Goal: Task Accomplishment & Management: Manage account settings

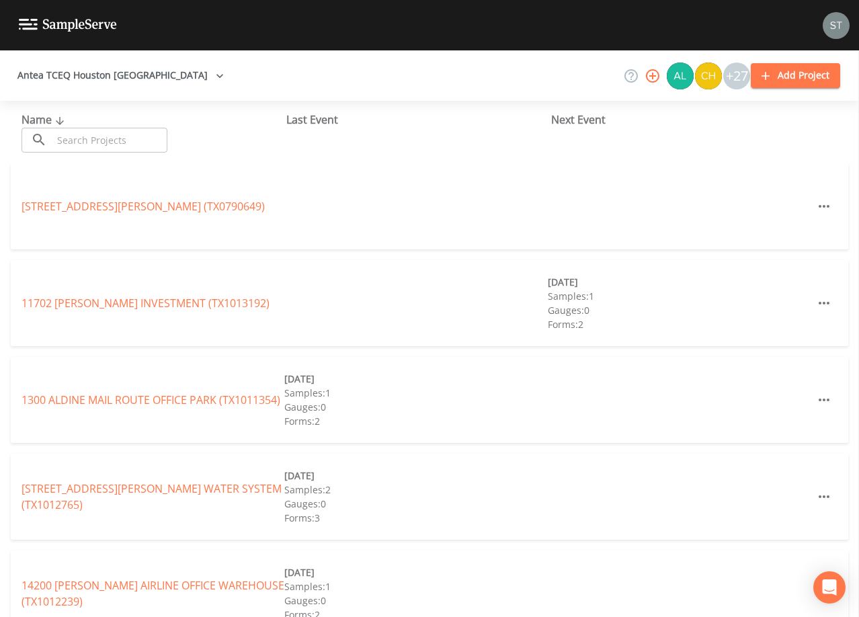
click at [116, 138] on input "text" at bounding box center [109, 140] width 115 height 25
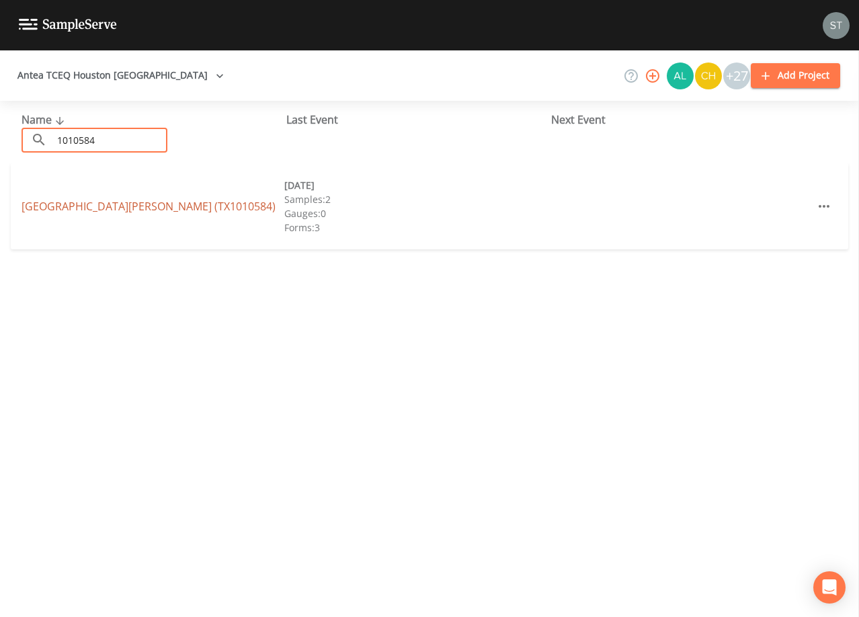
type input "1010584"
click at [150, 208] on link "[GEOGRAPHIC_DATA][PERSON_NAME] (TX1010584)" at bounding box center [149, 206] width 254 height 15
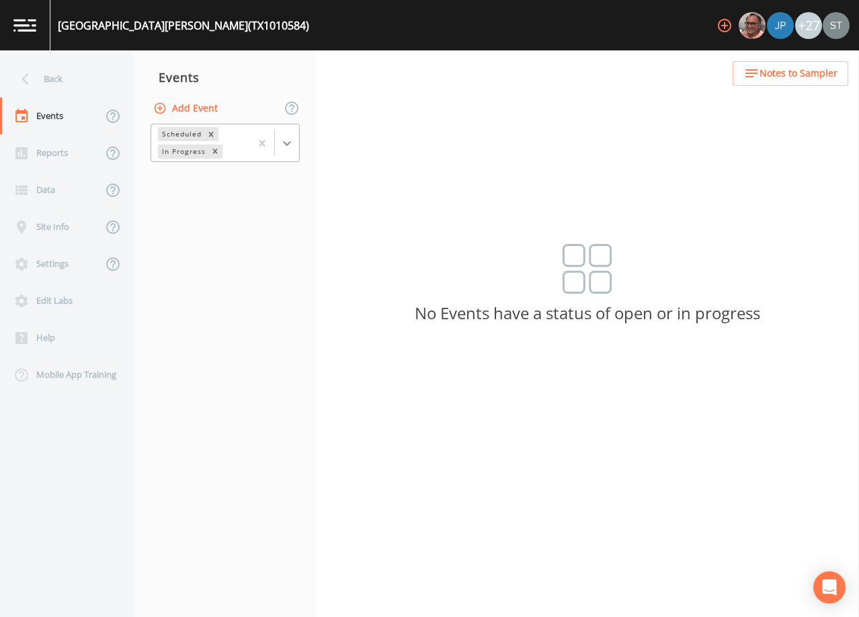
click at [292, 149] on icon at bounding box center [286, 142] width 13 height 13
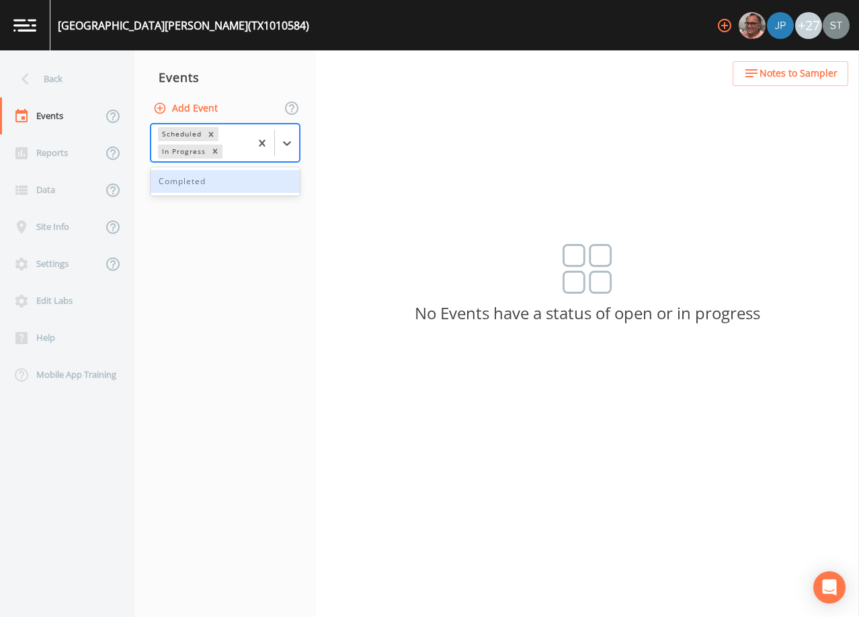
click at [263, 182] on div "Completed" at bounding box center [225, 181] width 149 height 23
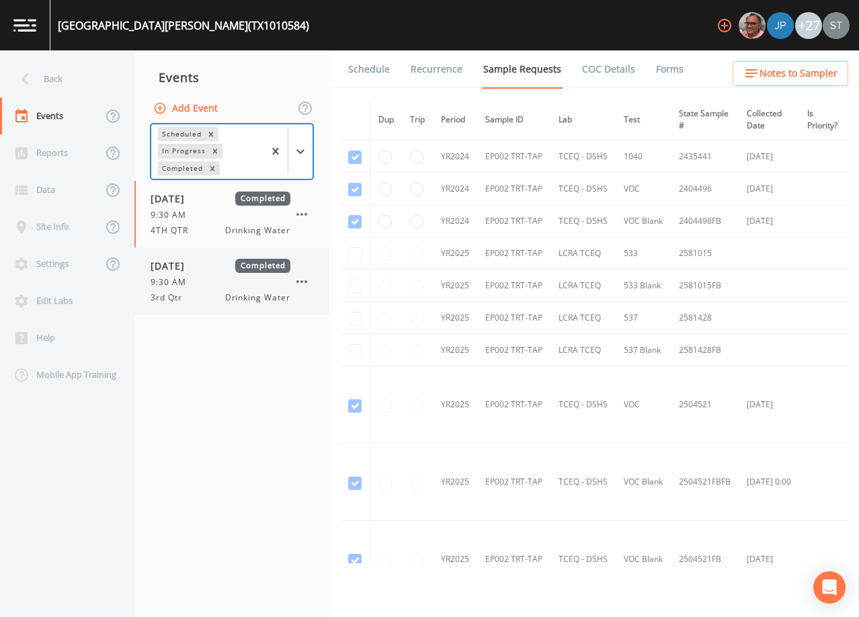
click at [236, 277] on div "9:30 AM" at bounding box center [221, 282] width 140 height 12
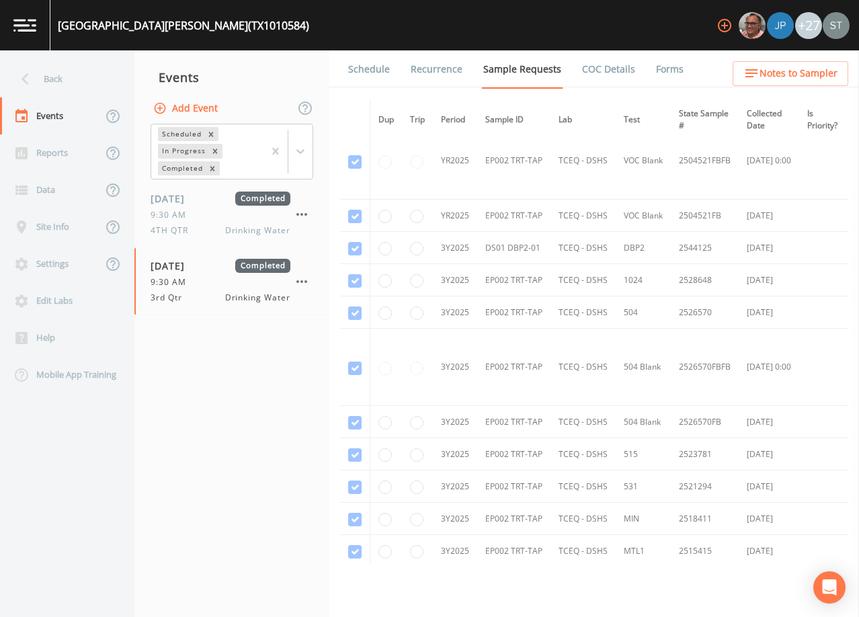
scroll to position [470, 0]
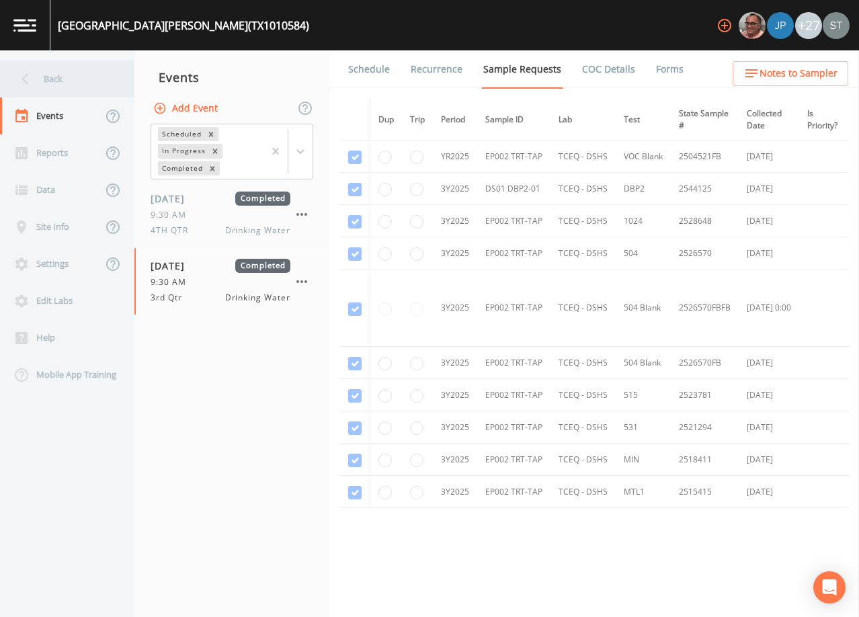
click at [46, 83] on div "Back" at bounding box center [60, 78] width 121 height 37
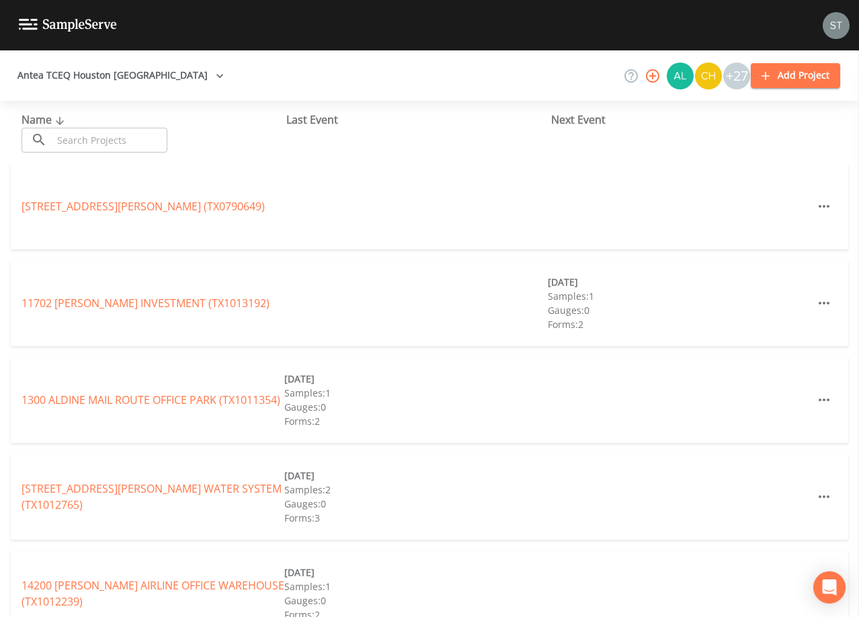
click at [137, 138] on input "text" at bounding box center [109, 140] width 115 height 25
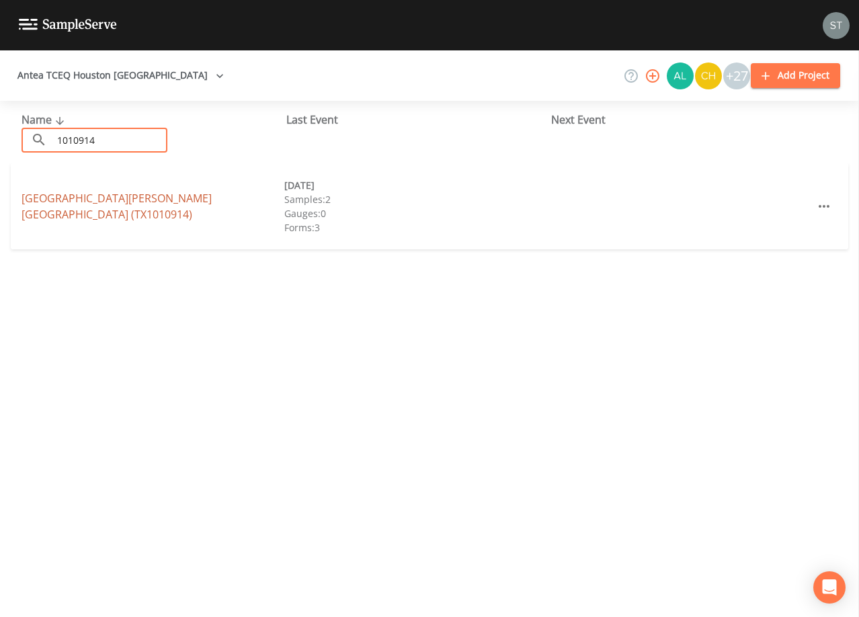
type input "1010914"
click at [120, 198] on link "[GEOGRAPHIC_DATA][PERSON_NAME] (TX1010914)" at bounding box center [117, 206] width 190 height 31
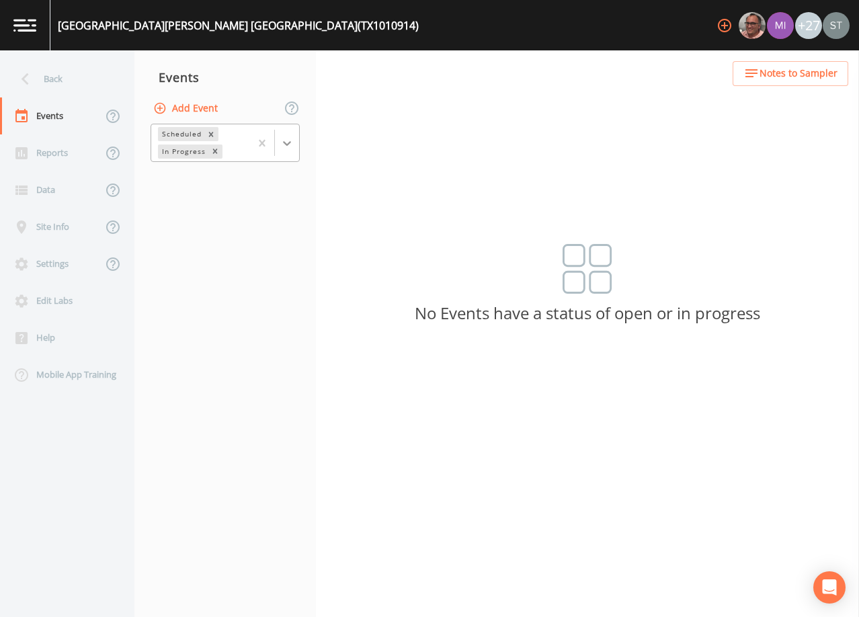
click at [292, 142] on icon at bounding box center [286, 142] width 13 height 13
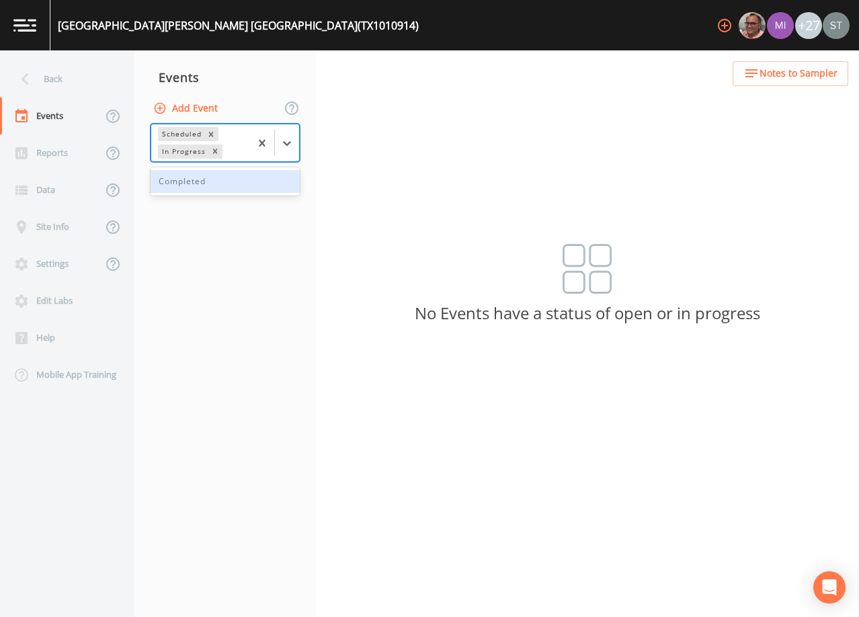
click at [257, 186] on div "Completed" at bounding box center [225, 181] width 149 height 23
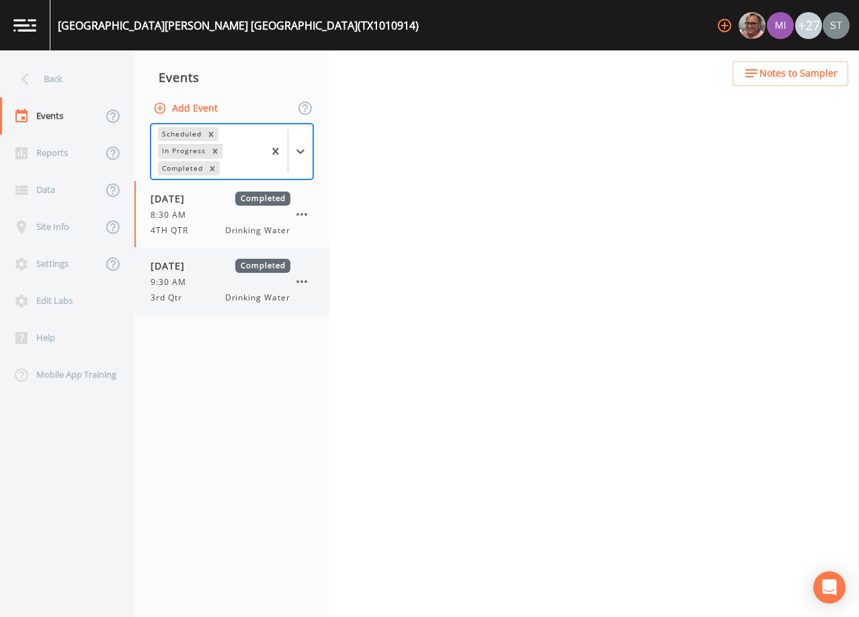
click at [252, 280] on div "9:30 AM" at bounding box center [221, 282] width 140 height 12
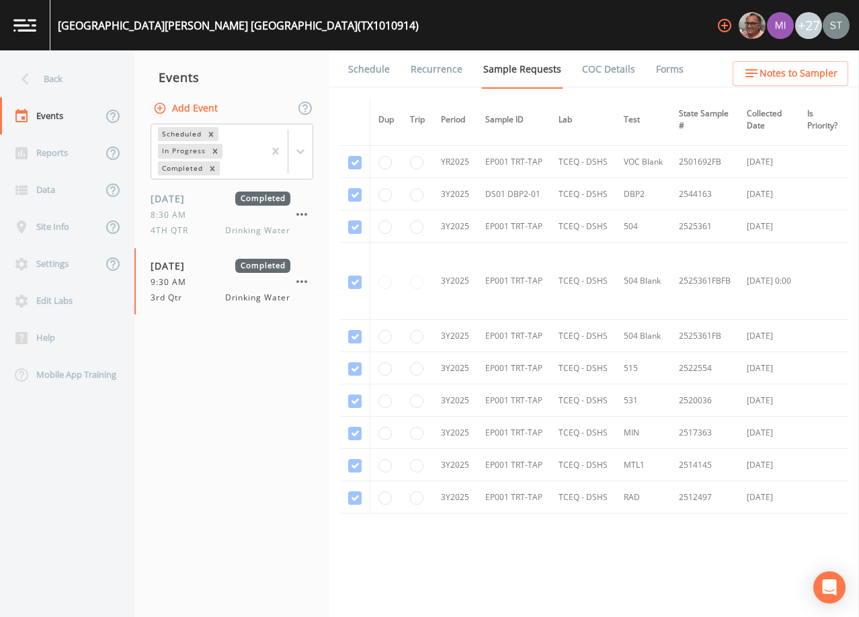
scroll to position [470, 0]
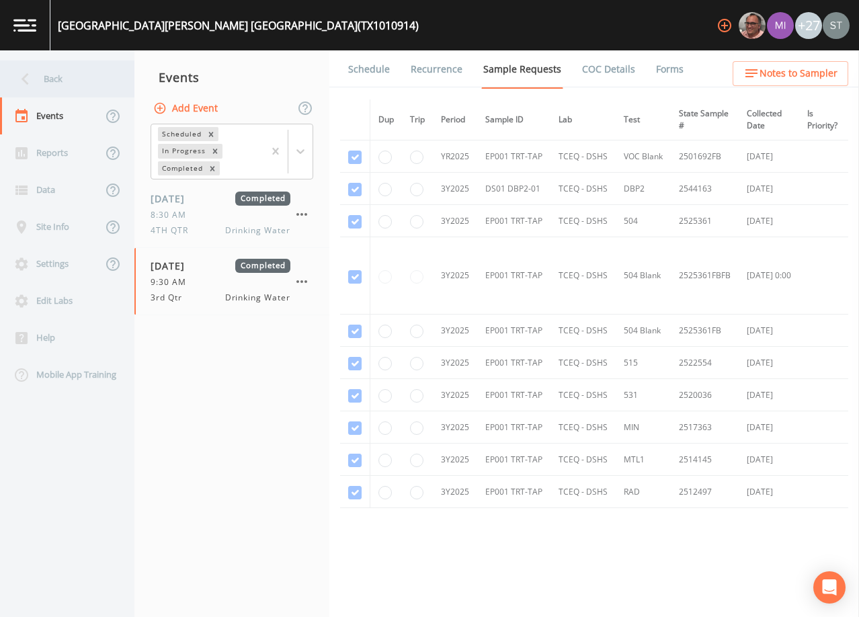
click at [43, 83] on div "Back" at bounding box center [60, 78] width 121 height 37
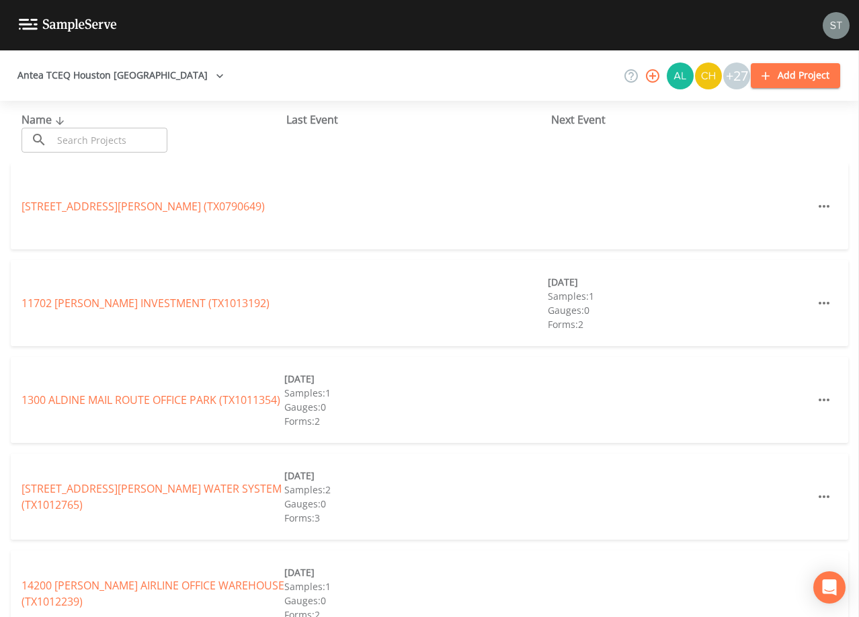
click at [148, 137] on input "text" at bounding box center [109, 140] width 115 height 25
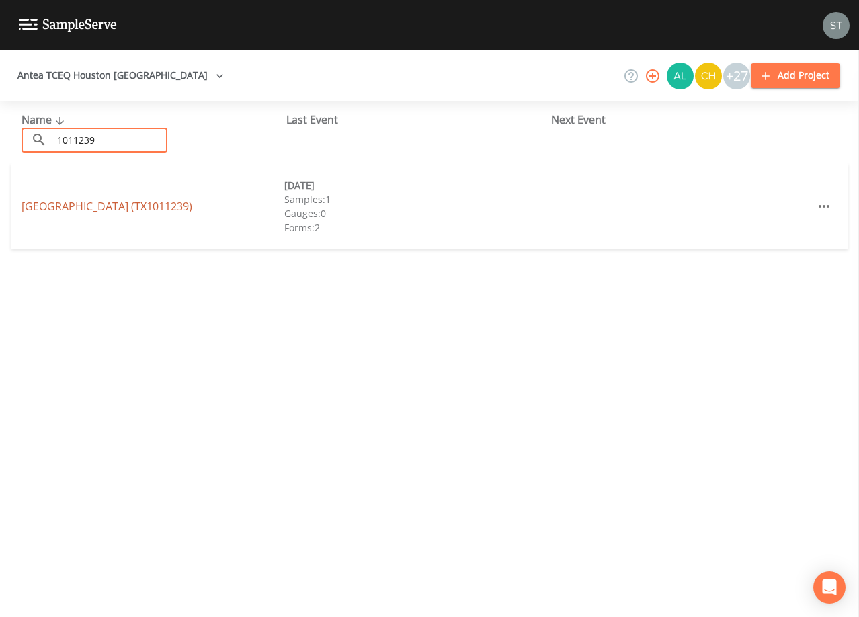
type input "1011239"
click at [192, 205] on link "[GEOGRAPHIC_DATA] (TX1011239)" at bounding box center [107, 206] width 171 height 15
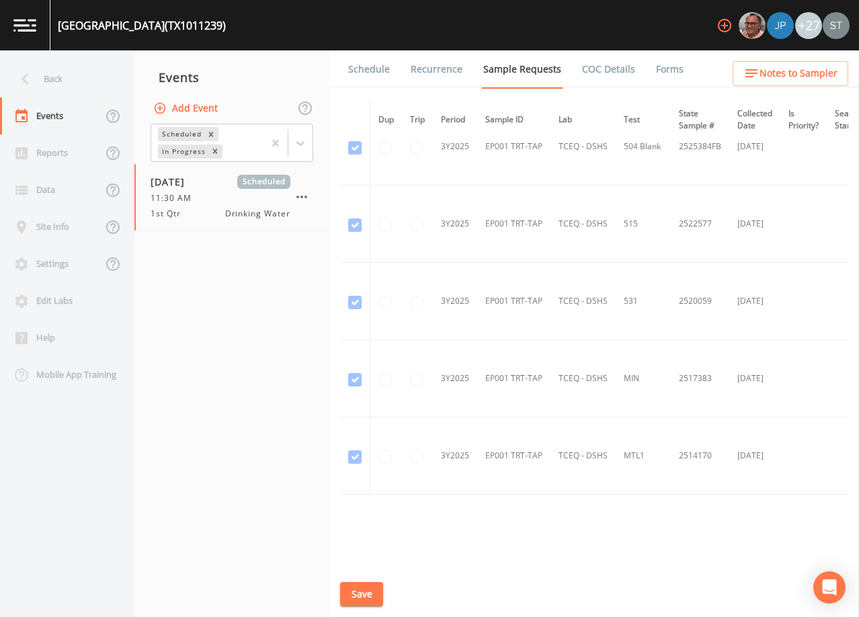
scroll to position [1210, 0]
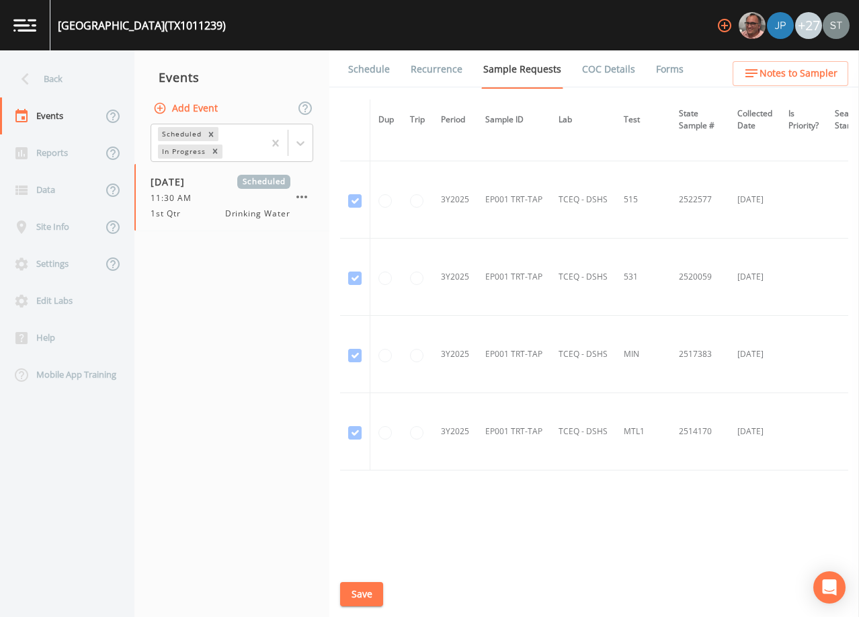
click at [360, 74] on link "Schedule" at bounding box center [369, 69] width 46 height 38
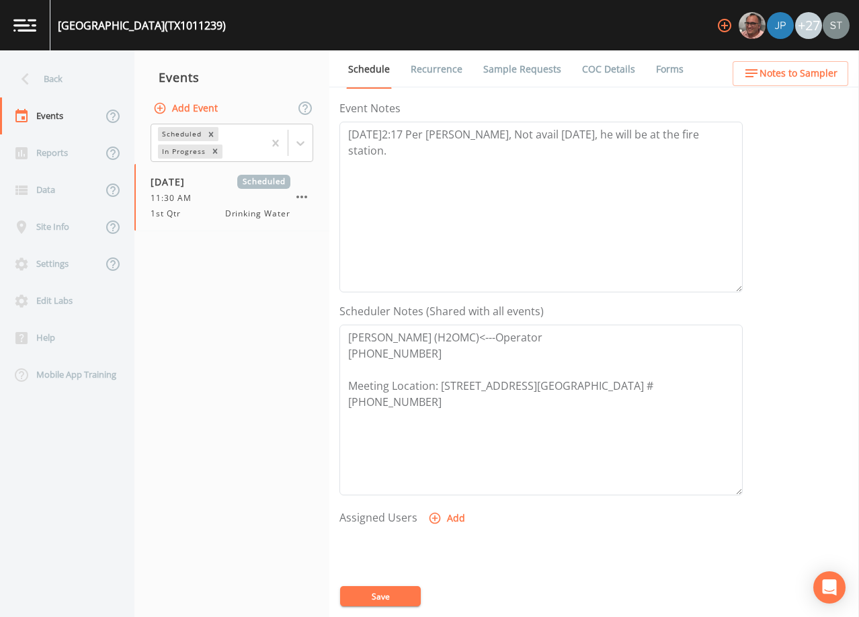
scroll to position [202, 0]
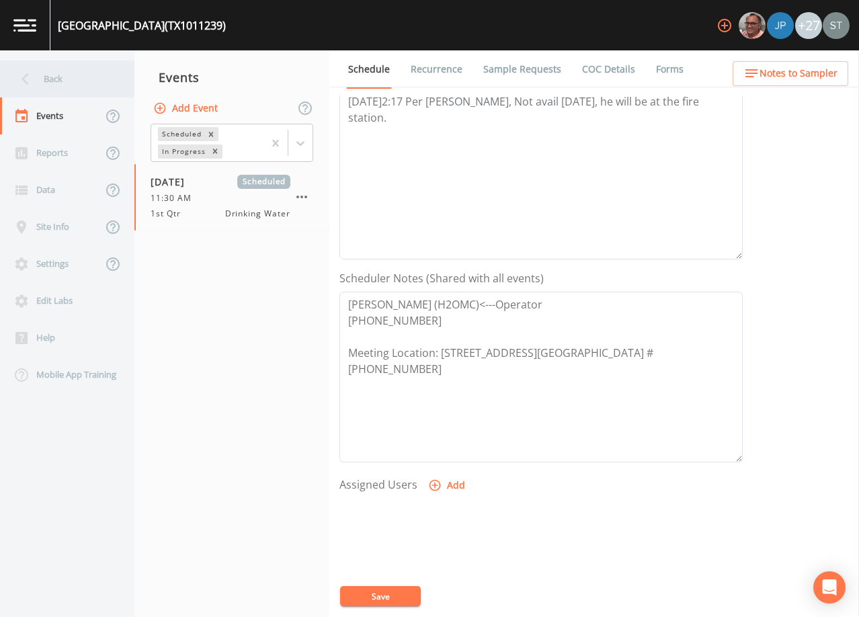
click at [52, 74] on div "Back" at bounding box center [60, 78] width 121 height 37
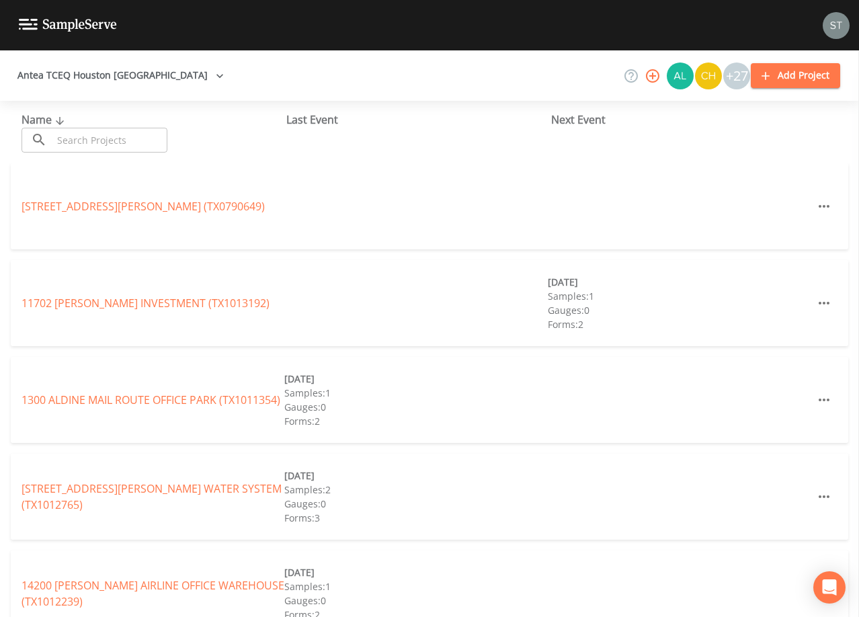
click at [151, 136] on input "text" at bounding box center [109, 140] width 115 height 25
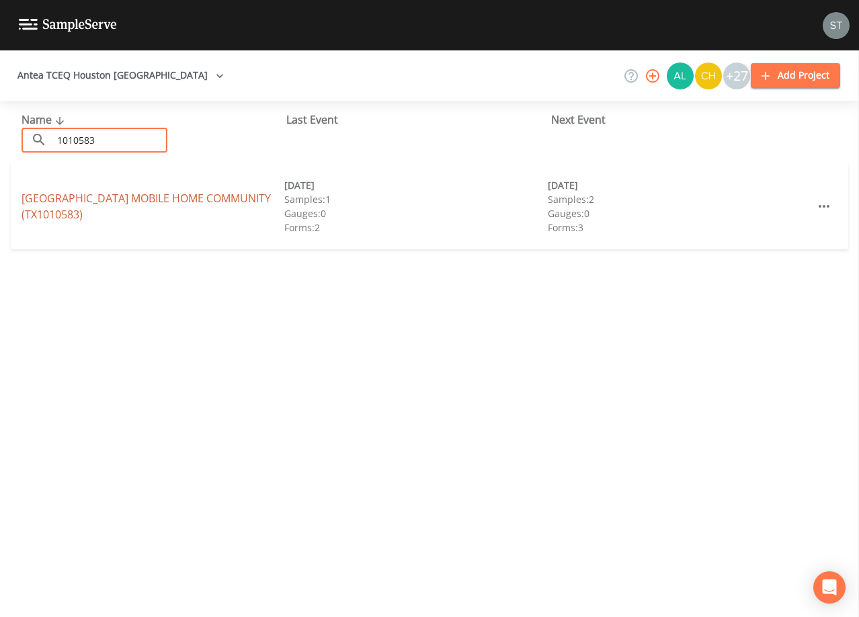
type input "1010583"
click at [84, 202] on link "[GEOGRAPHIC_DATA] MOBILE HOME COMMUNITY (TX1010583)" at bounding box center [146, 206] width 249 height 31
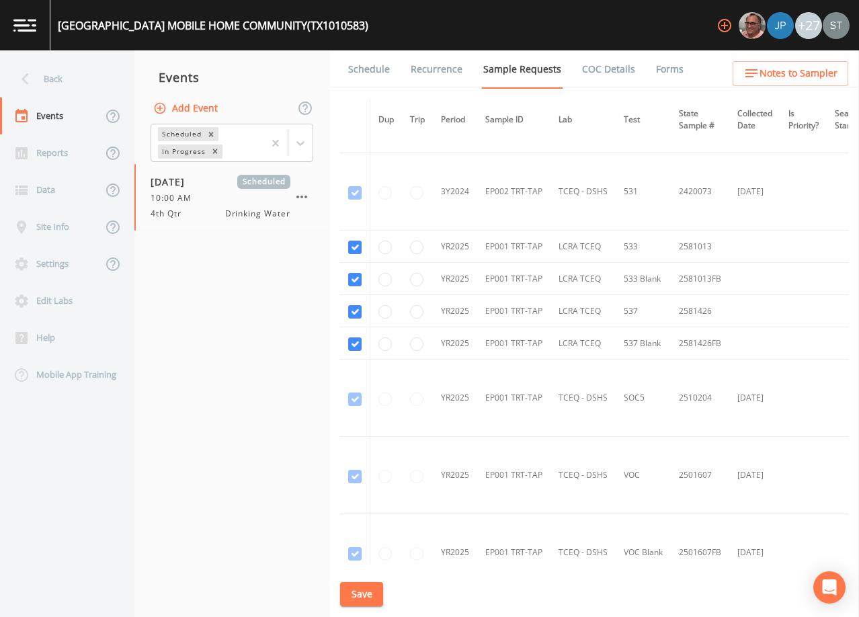
scroll to position [1277, 0]
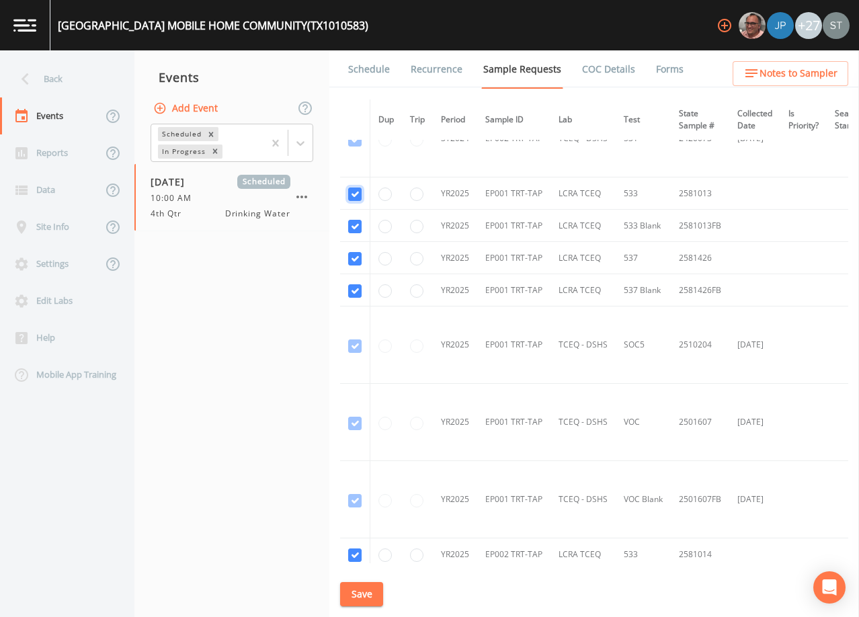
click at [356, 196] on input "checkbox" at bounding box center [354, 194] width 13 height 13
checkbox input "false"
click at [356, 227] on input "checkbox" at bounding box center [354, 226] width 13 height 13
checkbox input "false"
click at [350, 257] on input "checkbox" at bounding box center [354, 258] width 13 height 13
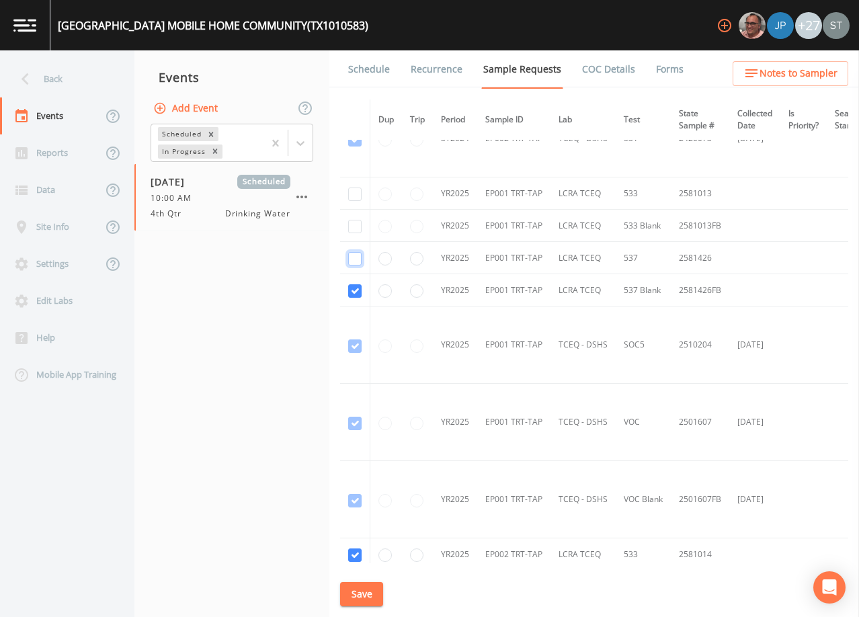
checkbox input "false"
click at [357, 294] on input "checkbox" at bounding box center [354, 290] width 13 height 13
checkbox input "false"
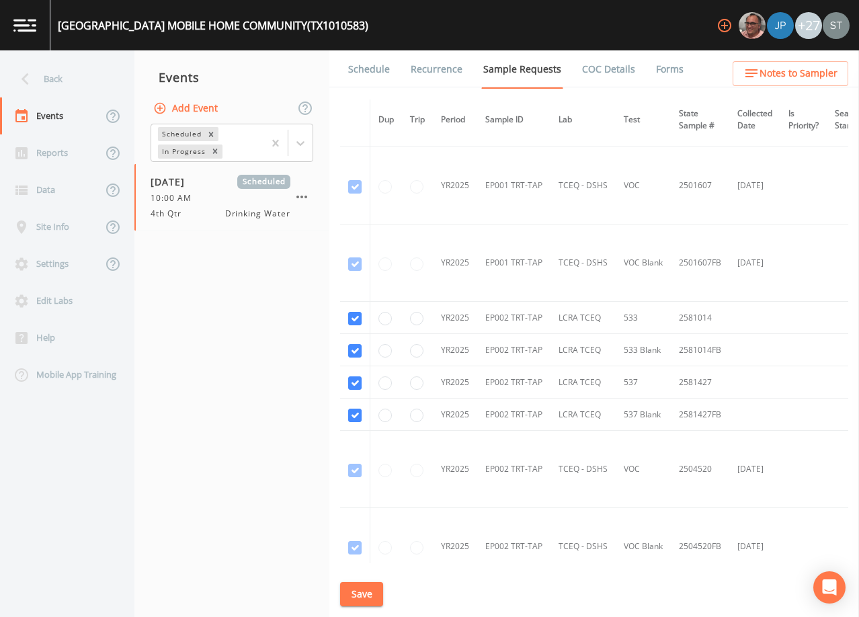
scroll to position [1546, 0]
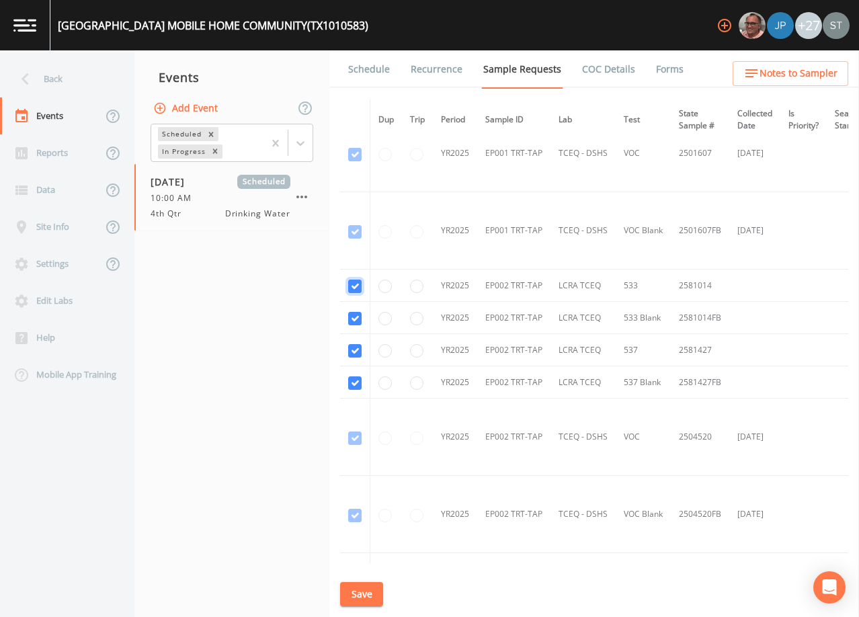
click at [359, 290] on input "checkbox" at bounding box center [354, 286] width 13 height 13
checkbox input "false"
click at [354, 313] on input "checkbox" at bounding box center [354, 318] width 13 height 13
checkbox input "false"
drag, startPoint x: 349, startPoint y: 347, endPoint x: 356, endPoint y: 354, distance: 9.0
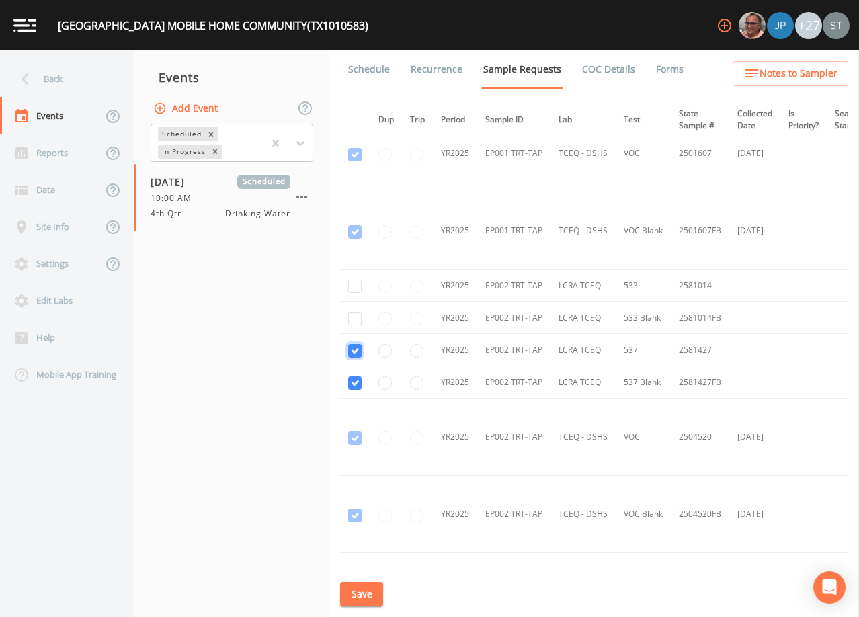
click at [350, 350] on input "checkbox" at bounding box center [354, 350] width 13 height 13
checkbox input "false"
click at [355, 391] on td at bounding box center [355, 382] width 30 height 32
click at [353, 380] on input "checkbox" at bounding box center [354, 382] width 13 height 13
checkbox input "false"
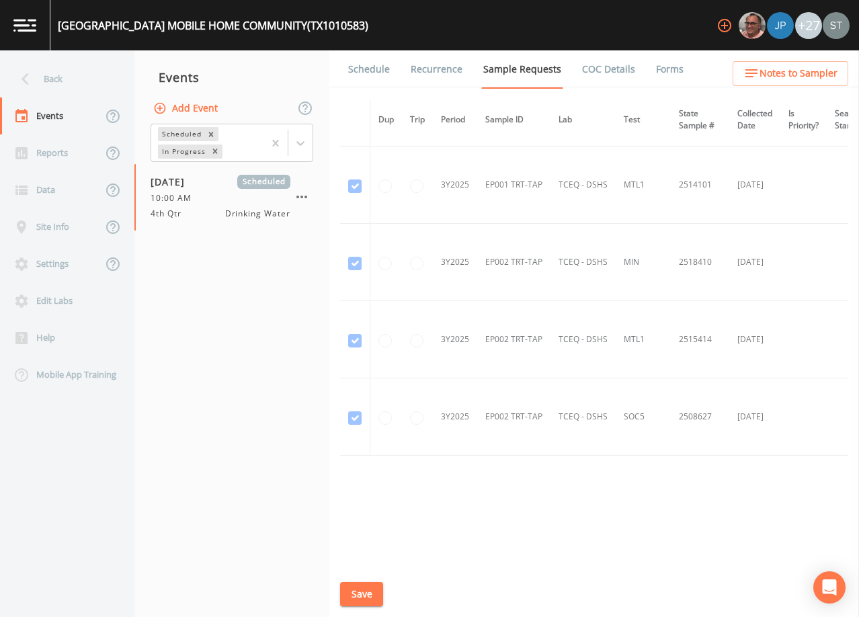
scroll to position [2033, 0]
click at [360, 597] on button "Save" at bounding box center [361, 594] width 43 height 25
click at [52, 77] on div "Back" at bounding box center [60, 78] width 121 height 37
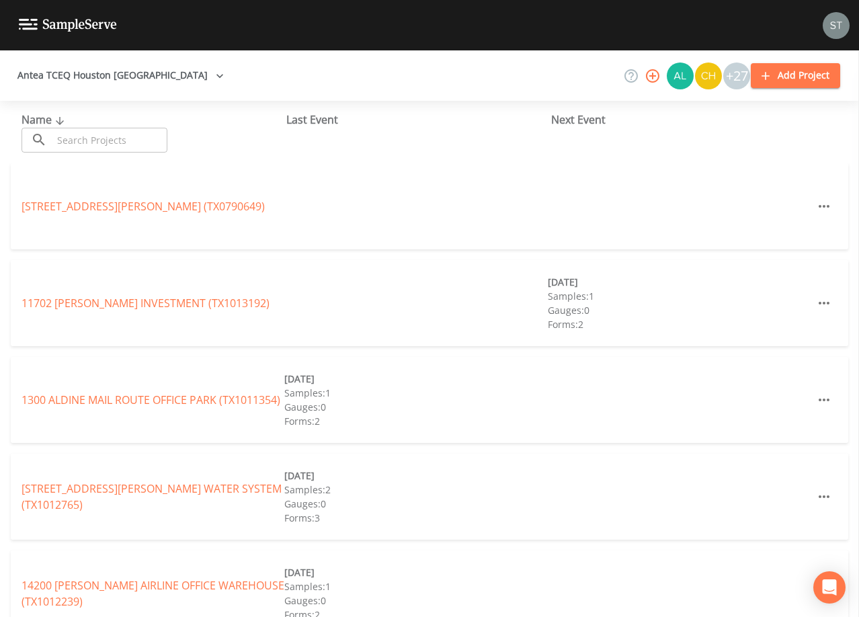
click at [154, 131] on input "text" at bounding box center [109, 140] width 115 height 25
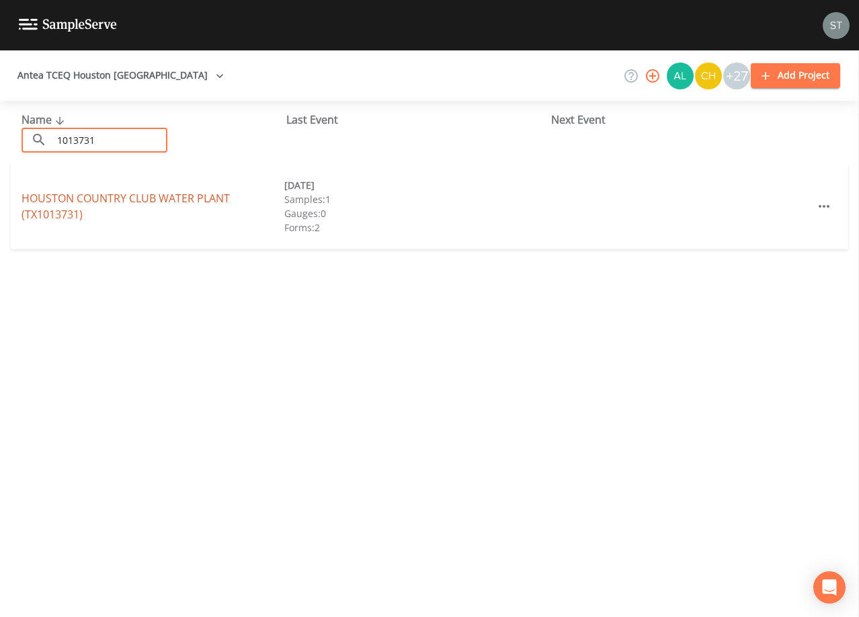
type input "1013731"
click at [167, 193] on link "[GEOGRAPHIC_DATA] (TX1013731)" at bounding box center [126, 206] width 208 height 31
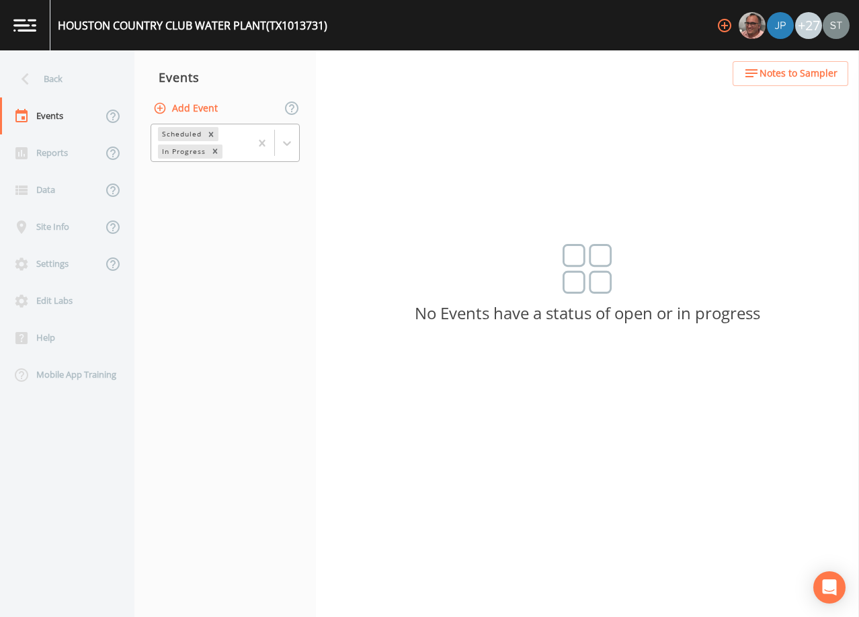
click at [289, 159] on div at bounding box center [274, 142] width 49 height 37
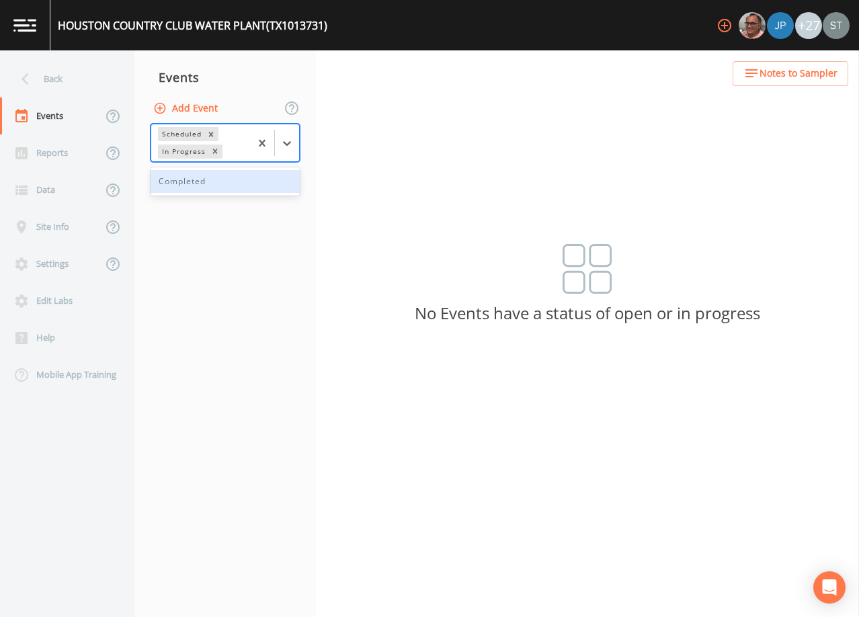
click at [253, 186] on div "Completed" at bounding box center [225, 181] width 149 height 23
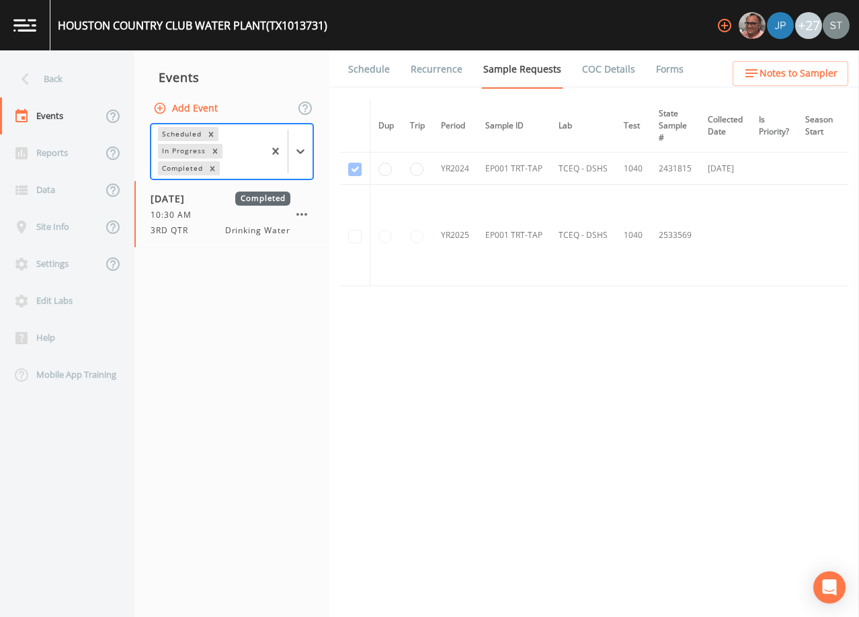
click at [63, 73] on div "Back" at bounding box center [60, 78] width 121 height 37
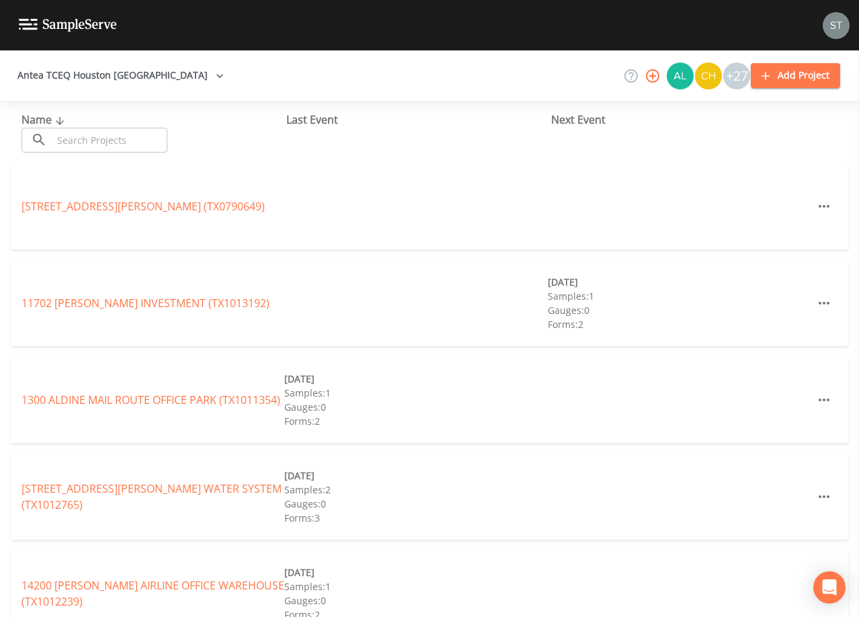
click at [92, 138] on input "text" at bounding box center [109, 140] width 115 height 25
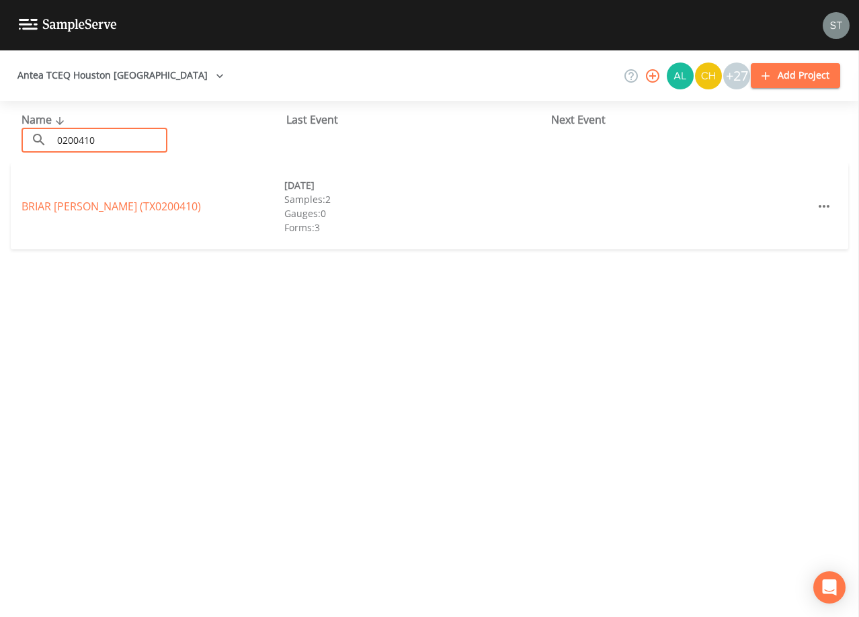
type input "0200410"
click at [174, 202] on div "[GEOGRAPHIC_DATA][PERSON_NAME] (TX0200410)" at bounding box center [153, 206] width 263 height 16
click at [166, 205] on link "[GEOGRAPHIC_DATA][PERSON_NAME] (TX0200410)" at bounding box center [111, 206] width 179 height 15
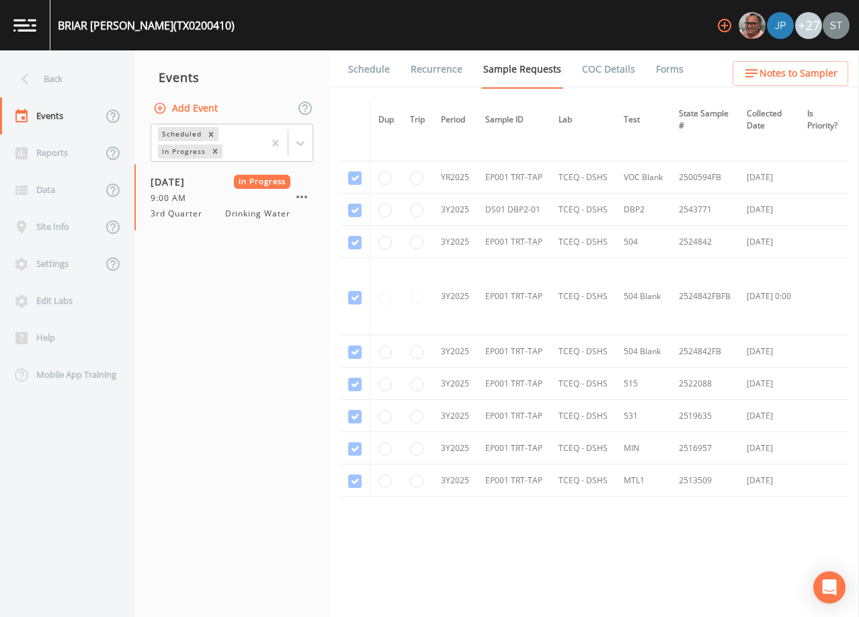
scroll to position [605, 0]
click at [60, 83] on div "Back" at bounding box center [60, 78] width 121 height 37
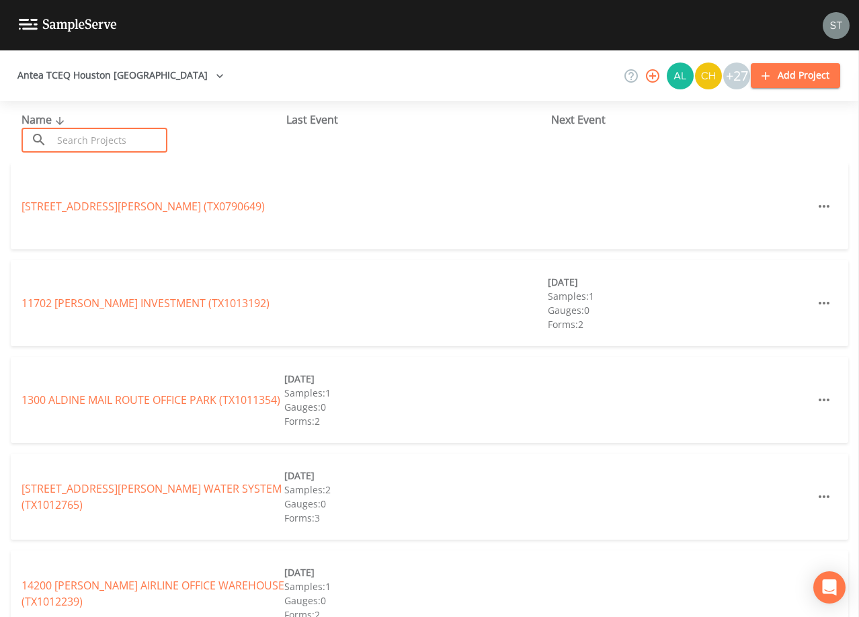
click at [120, 143] on input "text" at bounding box center [109, 140] width 115 height 25
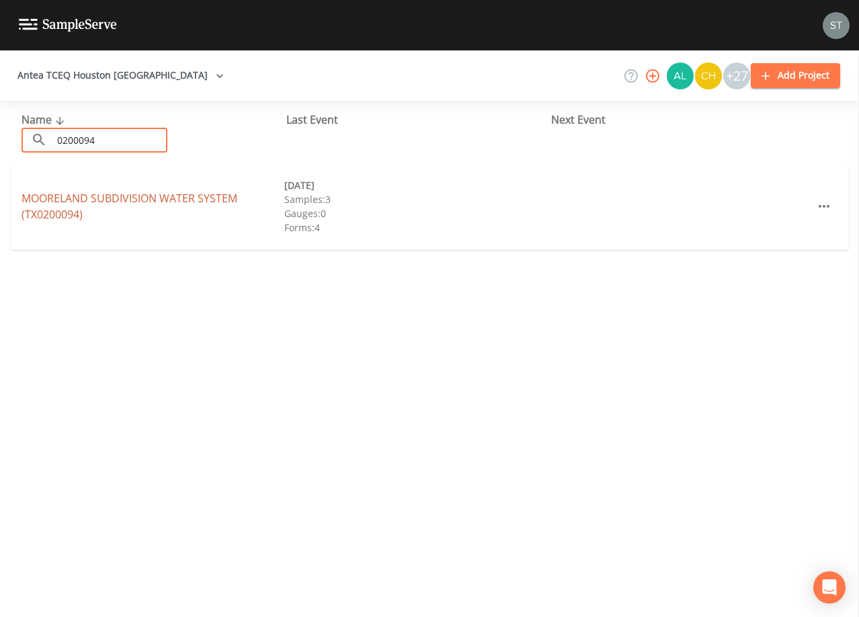
type input "0200094"
click at [153, 199] on link "MOORELAND SUBDIVISION WATER SYSTEM (TX0200094)" at bounding box center [130, 206] width 216 height 31
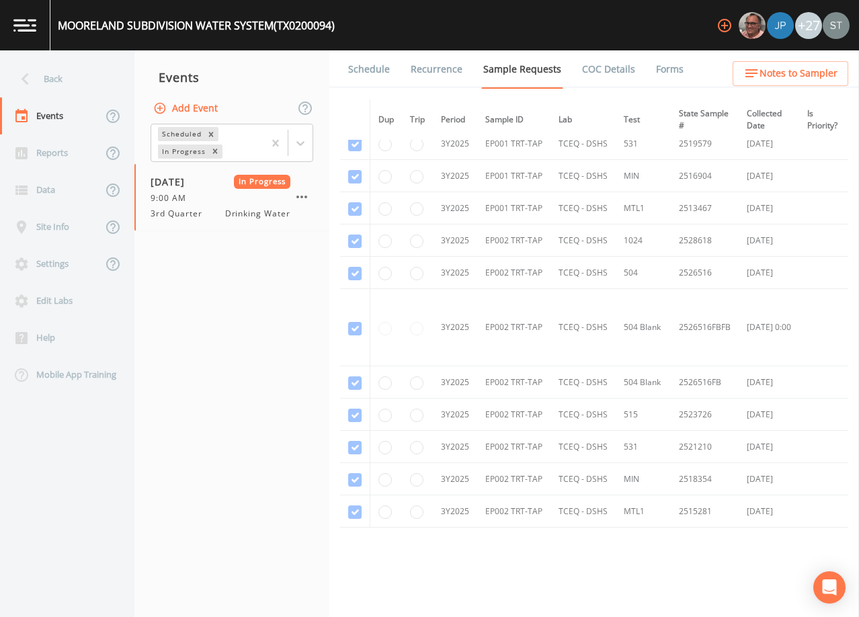
scroll to position [1479, 0]
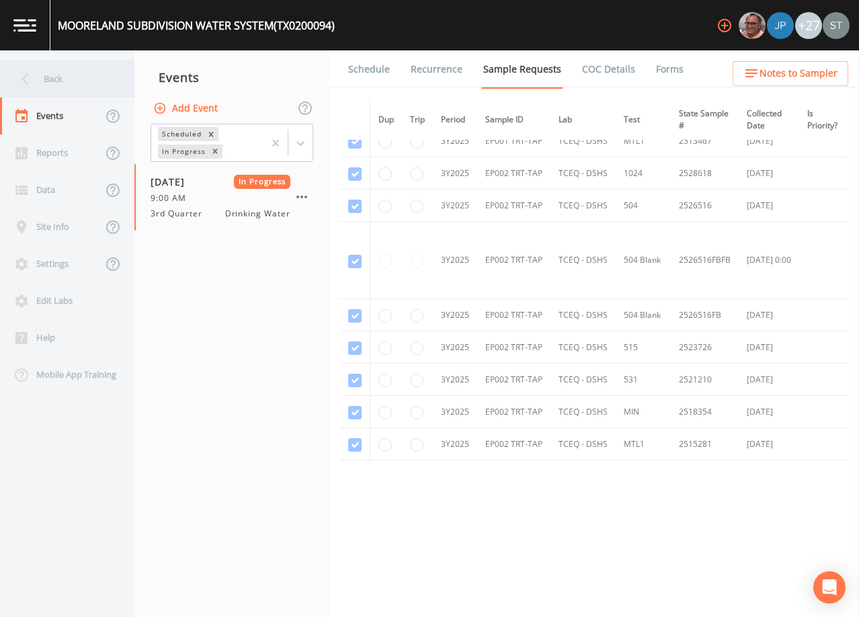
click at [69, 81] on div "Back" at bounding box center [60, 78] width 121 height 37
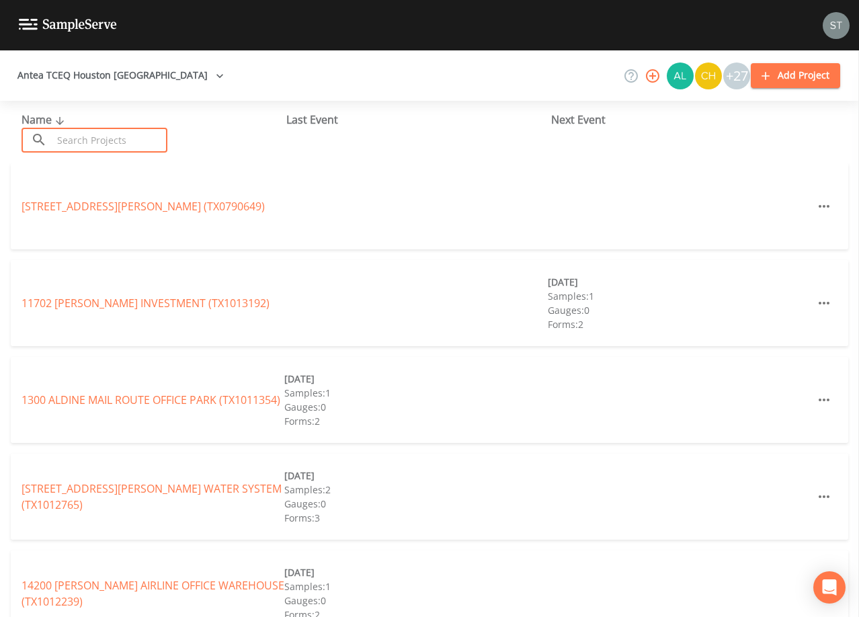
click at [147, 136] on input "text" at bounding box center [109, 140] width 115 height 25
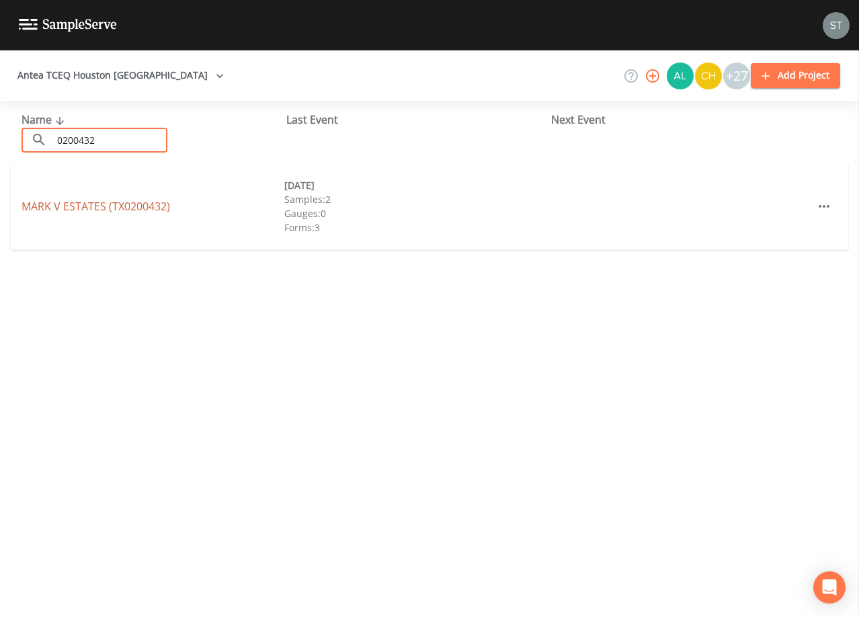
type input "0200432"
click at [132, 206] on link "[GEOGRAPHIC_DATA] (TX0200432)" at bounding box center [96, 206] width 149 height 15
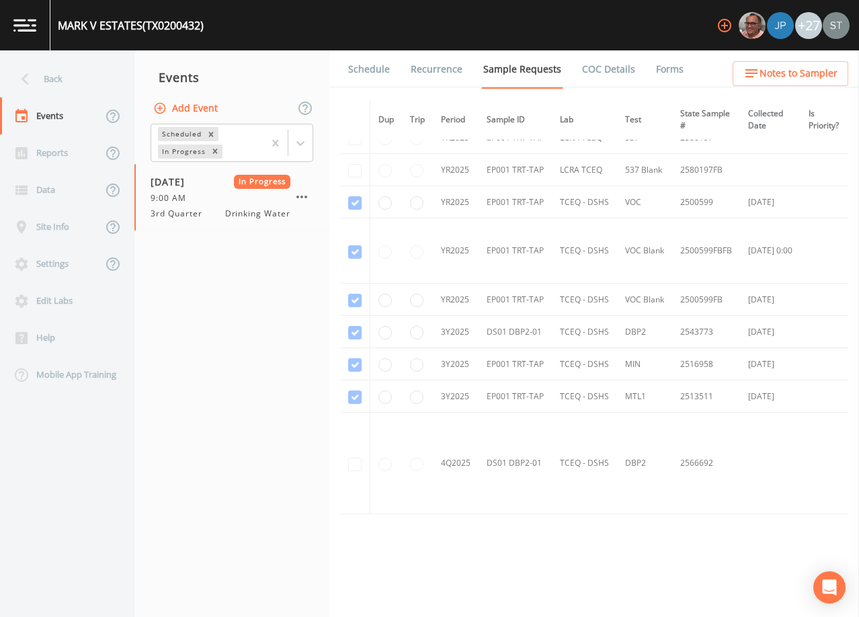
scroll to position [667, 0]
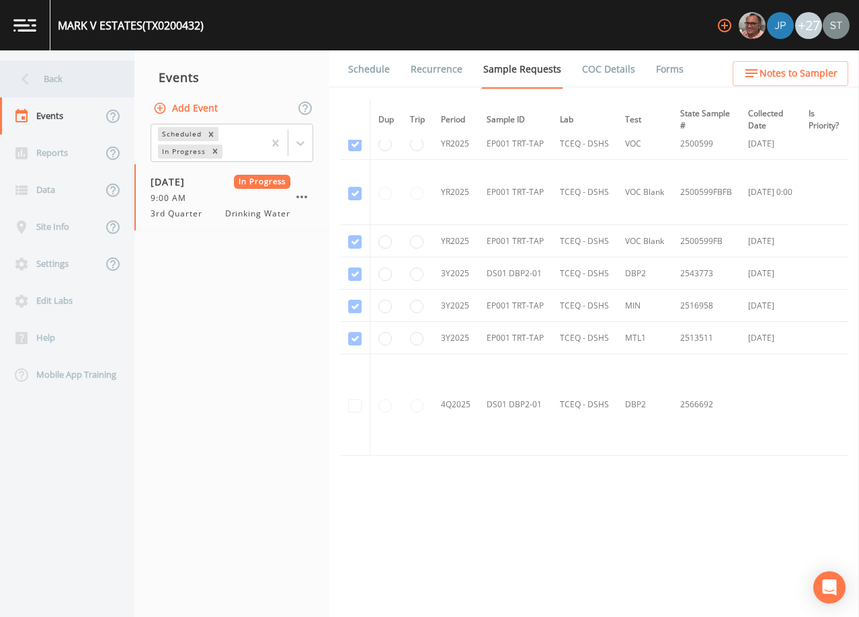
click at [51, 80] on div "Back" at bounding box center [60, 78] width 121 height 37
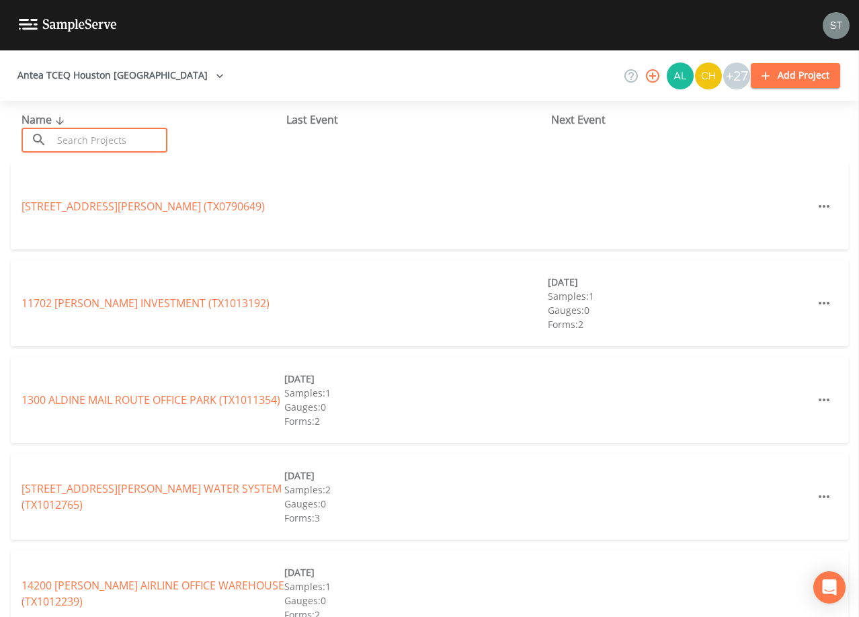
click at [143, 137] on input "text" at bounding box center [109, 140] width 115 height 25
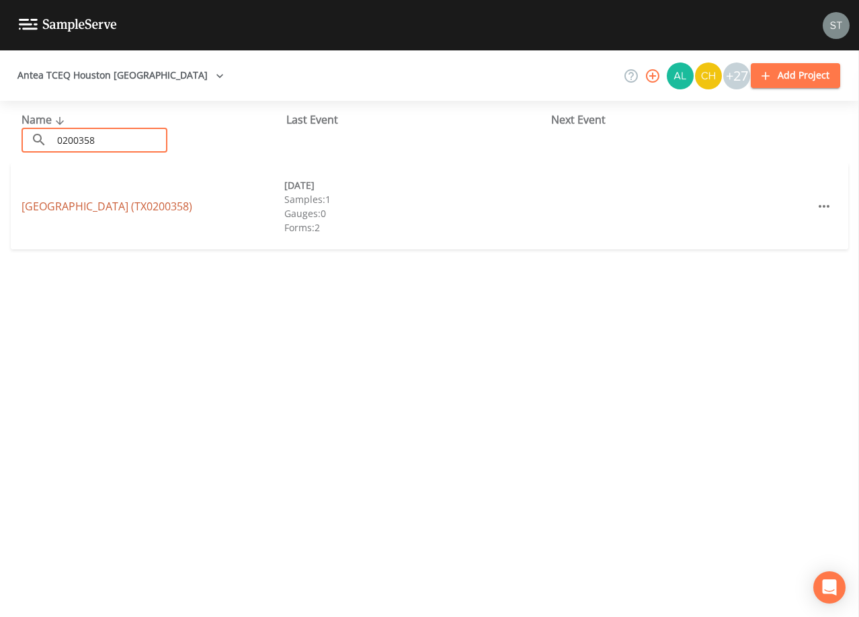
type input "0200358"
click at [147, 207] on link "[GEOGRAPHIC_DATA] (TX0200358)" at bounding box center [107, 206] width 171 height 15
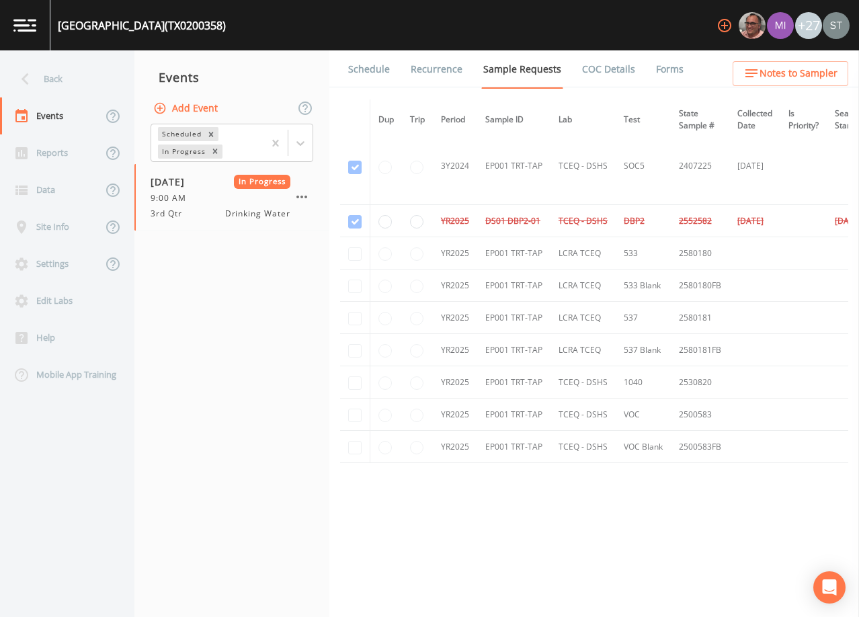
scroll to position [642, 0]
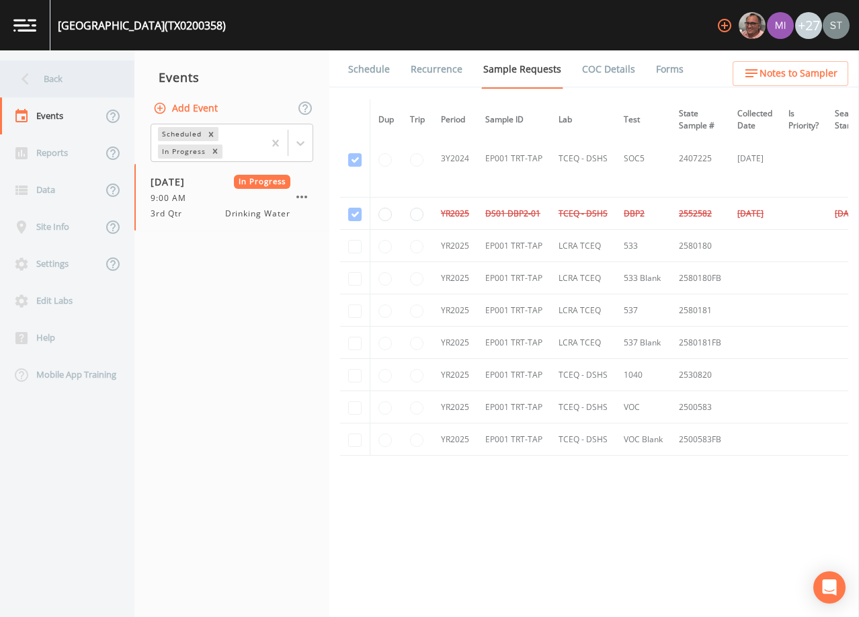
click at [71, 81] on div "Back" at bounding box center [60, 78] width 121 height 37
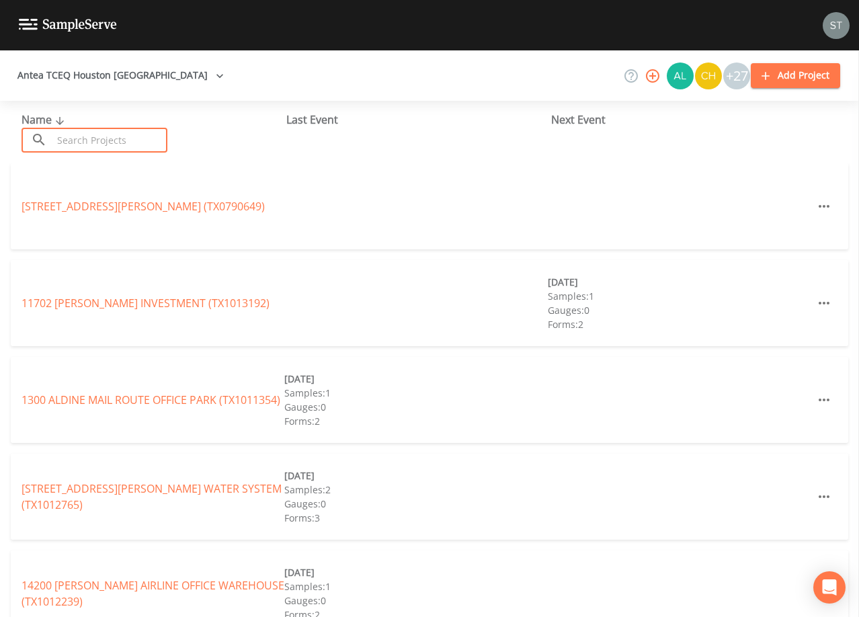
click at [149, 136] on input "text" at bounding box center [109, 140] width 115 height 25
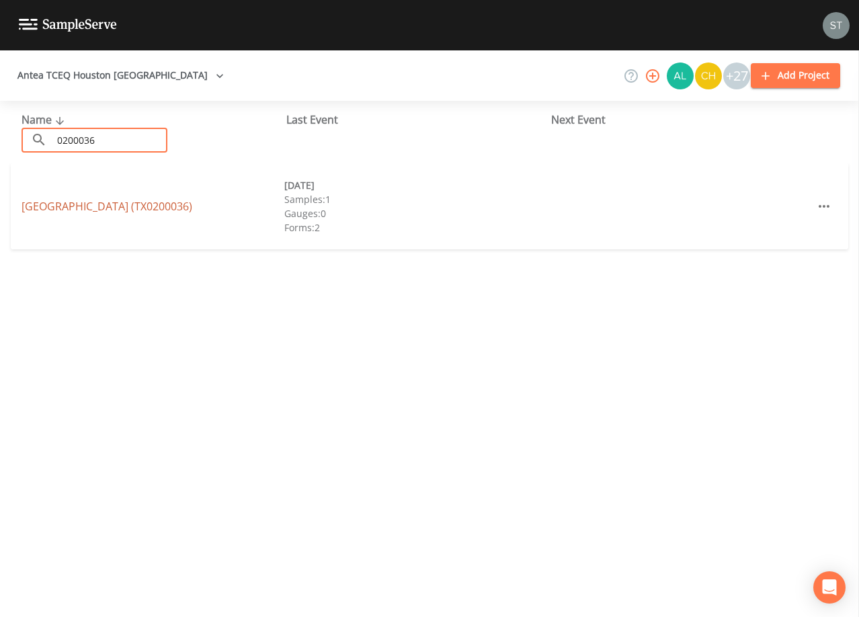
type input "0200036"
click at [168, 206] on link "[GEOGRAPHIC_DATA] (TX0200036)" at bounding box center [107, 206] width 171 height 15
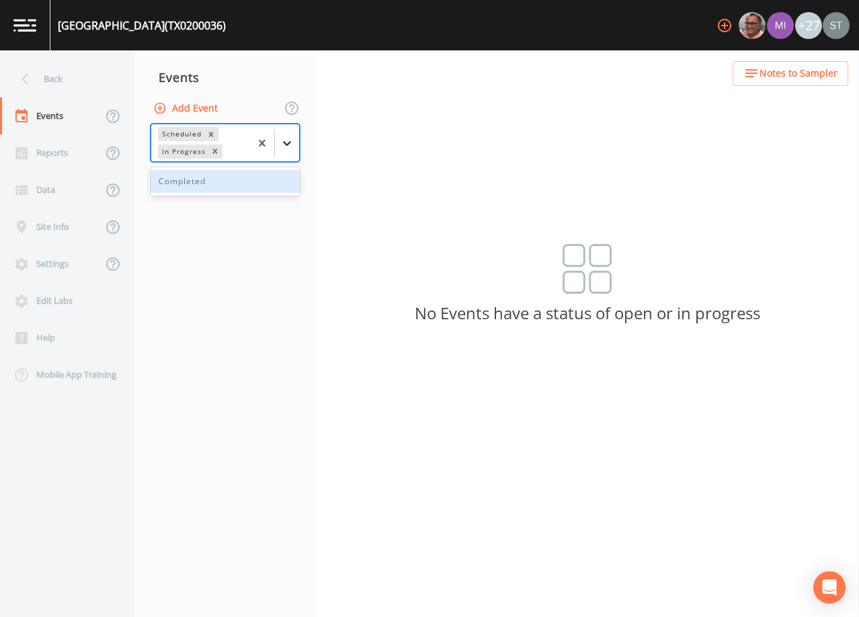
click at [288, 150] on div at bounding box center [287, 143] width 24 height 24
click at [243, 183] on div "Completed" at bounding box center [225, 181] width 149 height 23
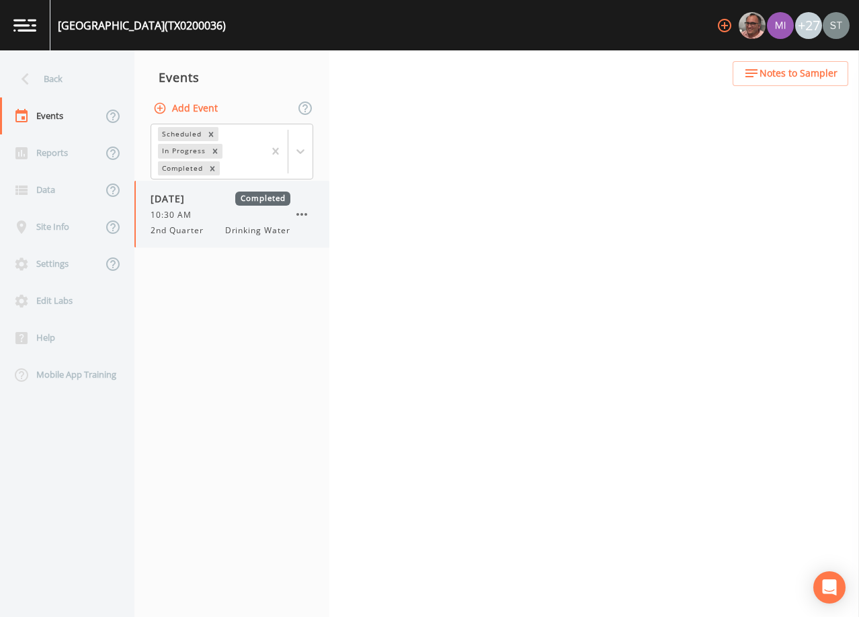
click at [237, 213] on div "10:30 AM" at bounding box center [221, 215] width 140 height 12
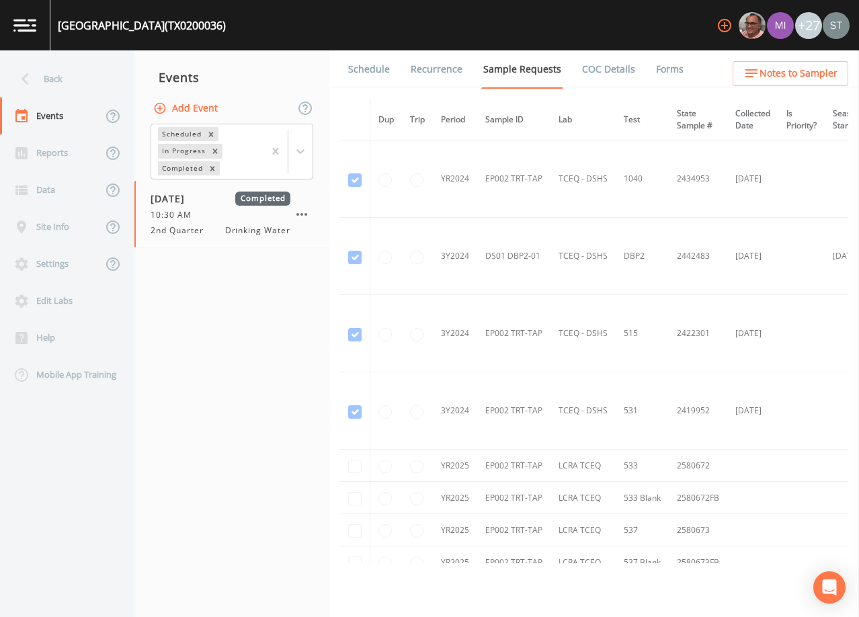
click at [368, 77] on link "Schedule" at bounding box center [369, 69] width 46 height 38
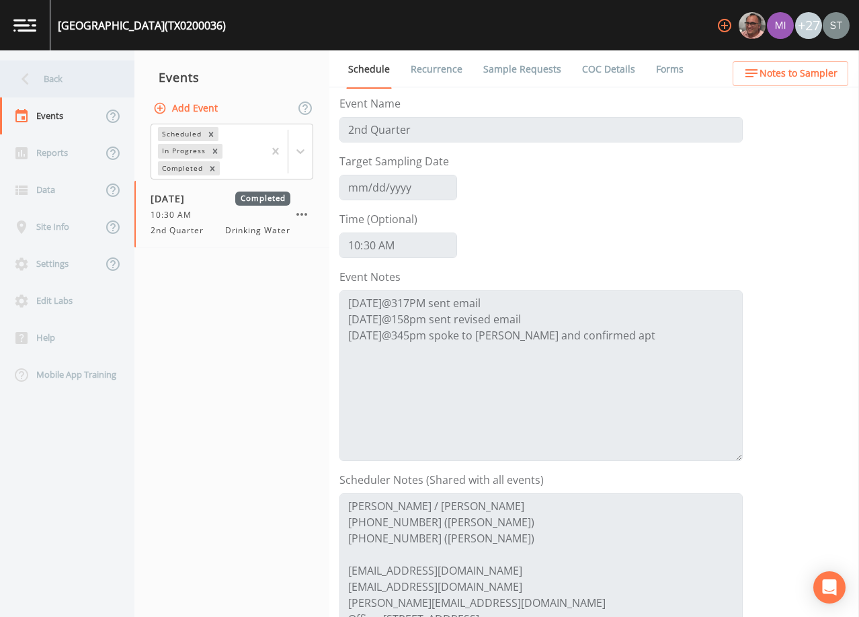
click at [53, 76] on div "Back" at bounding box center [60, 78] width 121 height 37
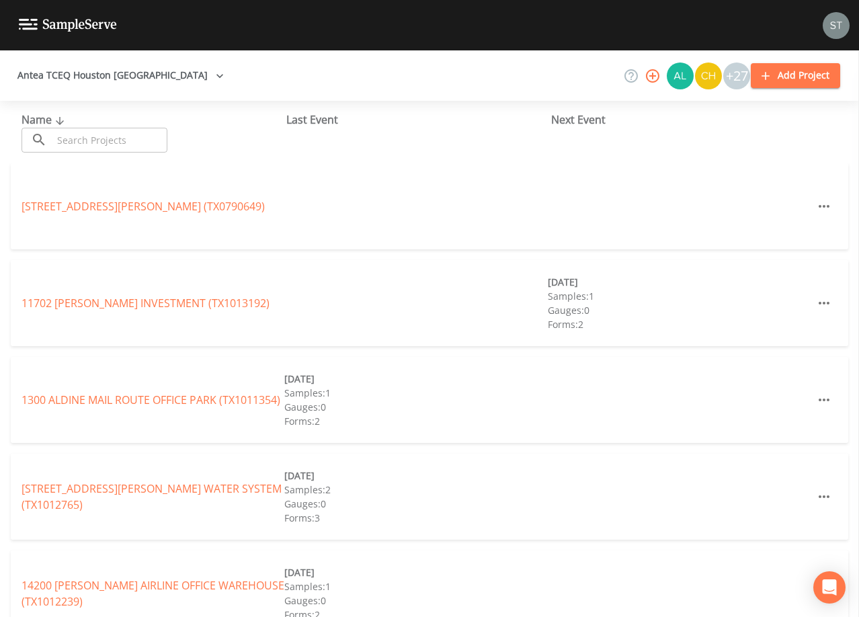
click at [83, 135] on input "text" at bounding box center [109, 140] width 115 height 25
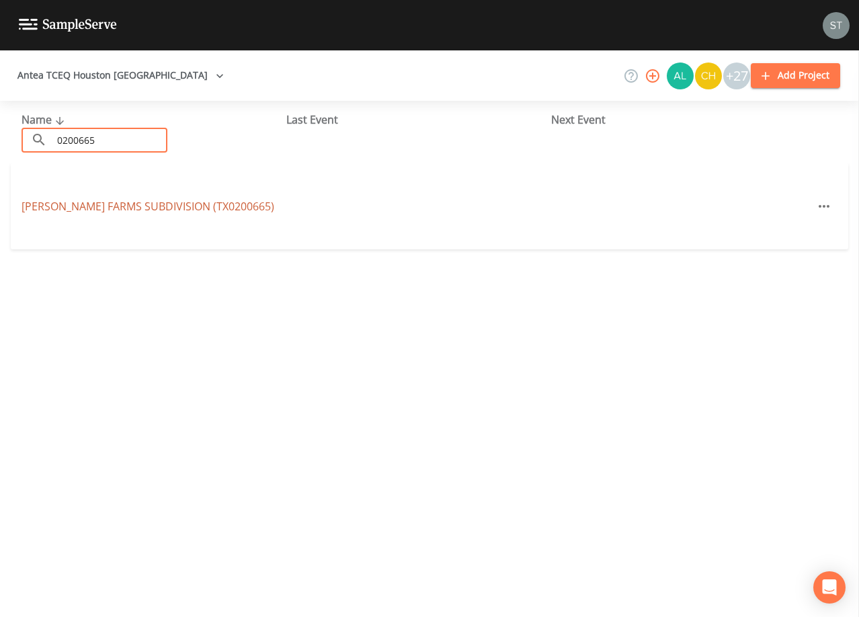
type input "0200665"
click at [99, 201] on link "[PERSON_NAME][GEOGRAPHIC_DATA] (TX0200665)" at bounding box center [148, 206] width 253 height 15
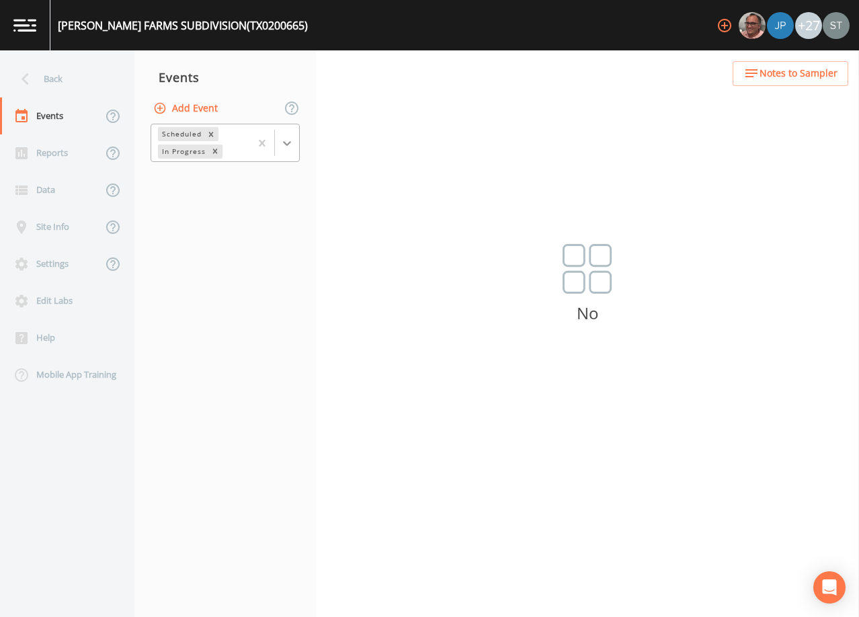
click at [284, 151] on div at bounding box center [287, 143] width 24 height 24
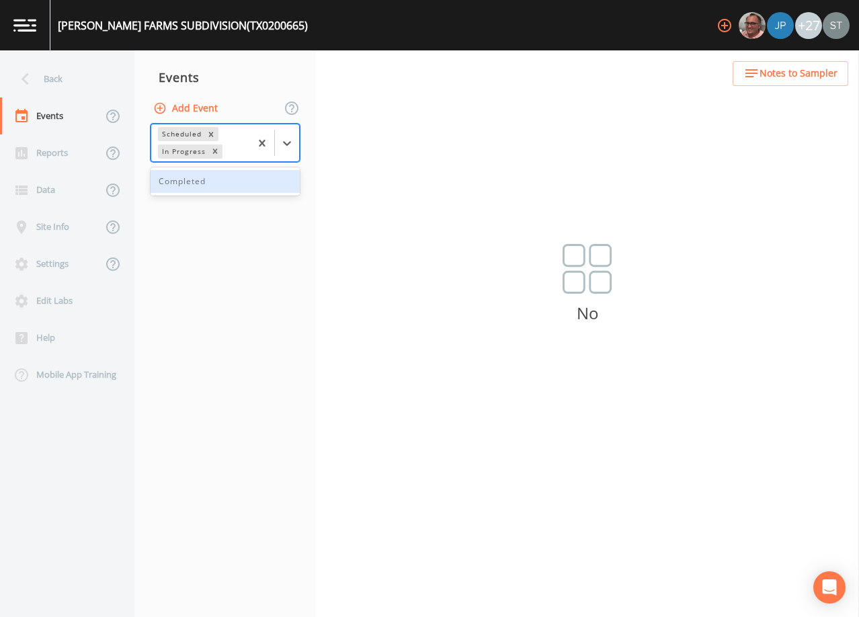
click at [239, 184] on div "Completed" at bounding box center [225, 181] width 149 height 23
click at [204, 110] on button "Add Event" at bounding box center [187, 108] width 73 height 25
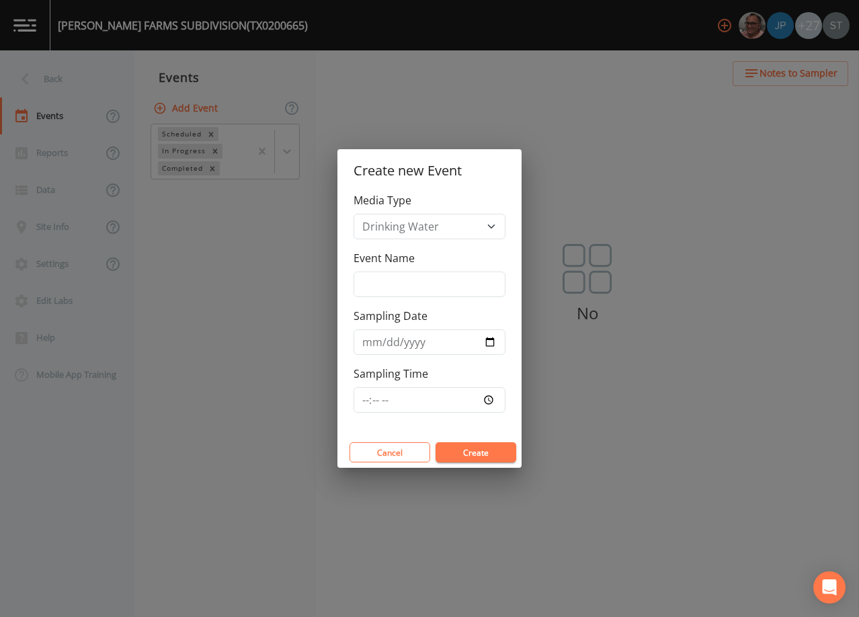
click at [475, 452] on button "Create" at bounding box center [476, 452] width 81 height 20
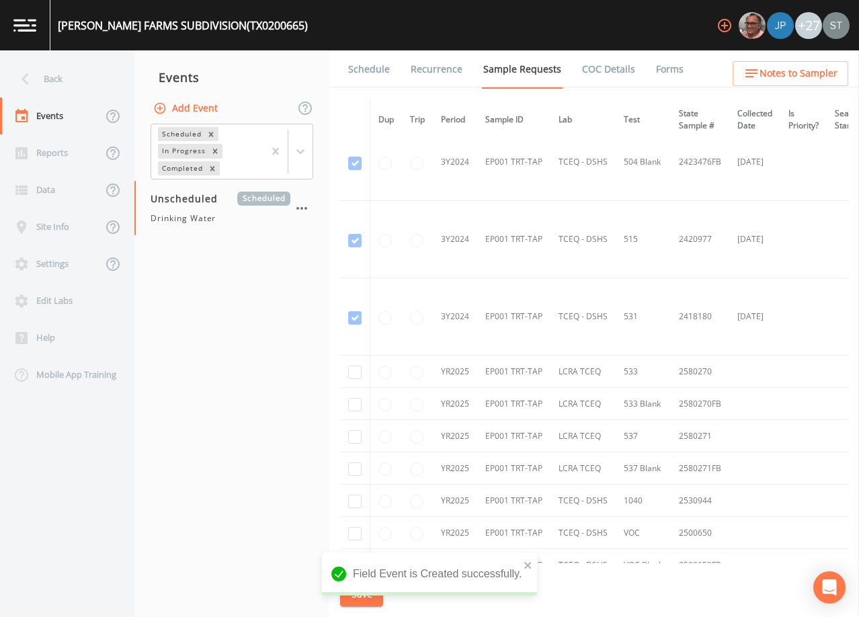
scroll to position [470, 0]
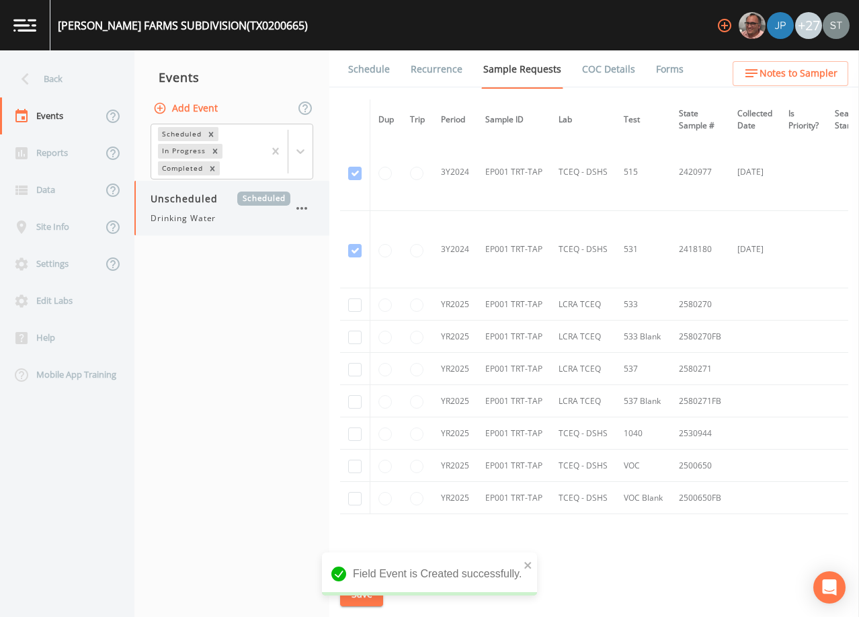
click at [294, 204] on icon "button" at bounding box center [302, 208] width 16 height 16
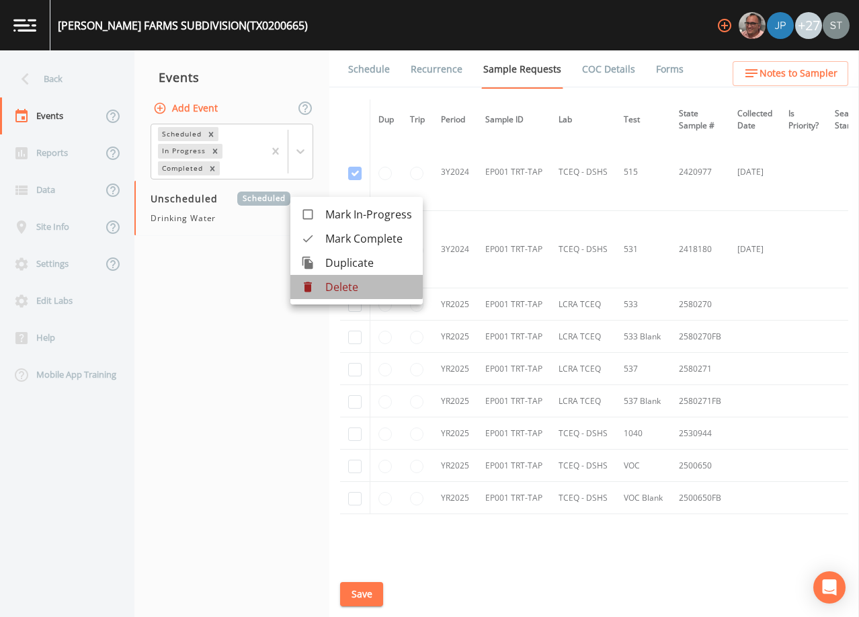
click at [349, 282] on p "Delete" at bounding box center [368, 287] width 87 height 16
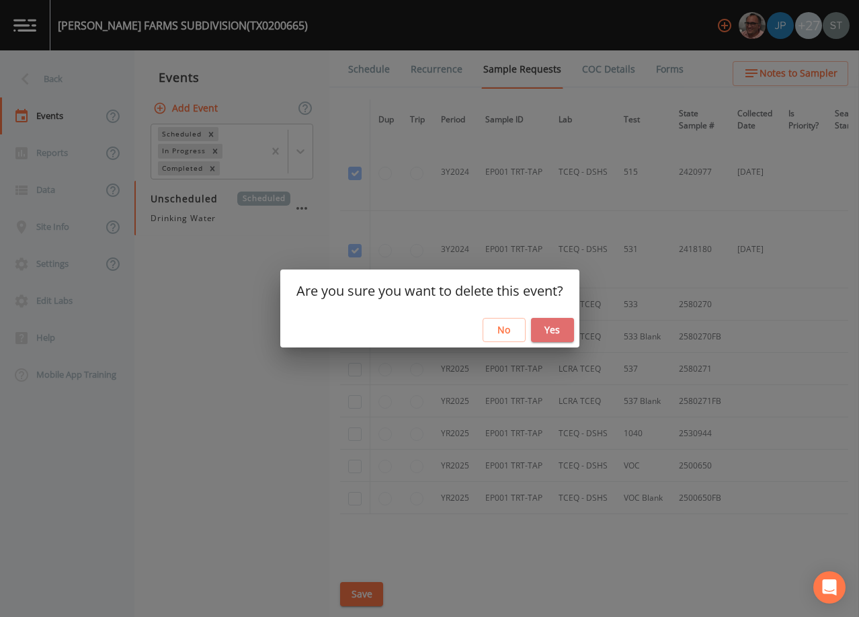
click at [552, 331] on button "Yes" at bounding box center [552, 330] width 43 height 25
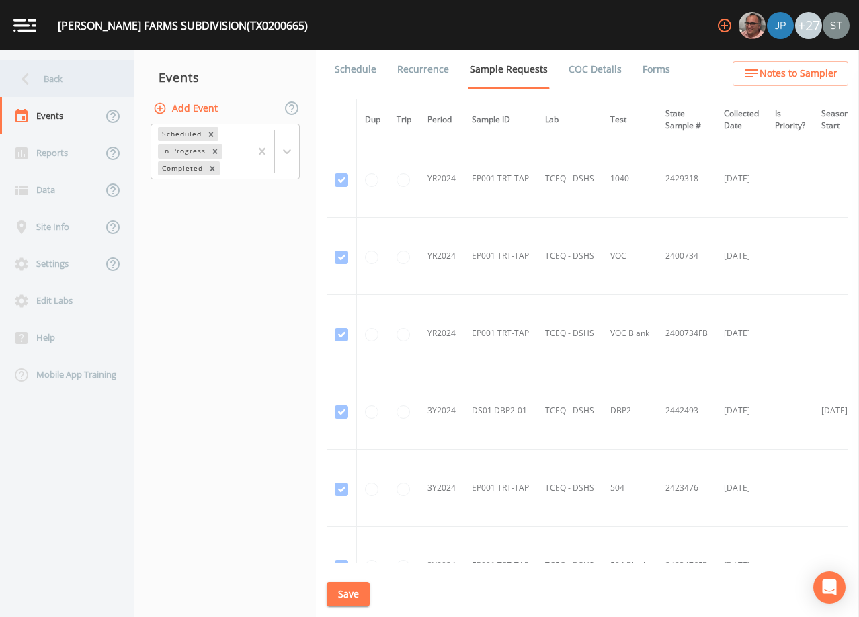
click at [51, 75] on div "Back" at bounding box center [60, 78] width 121 height 37
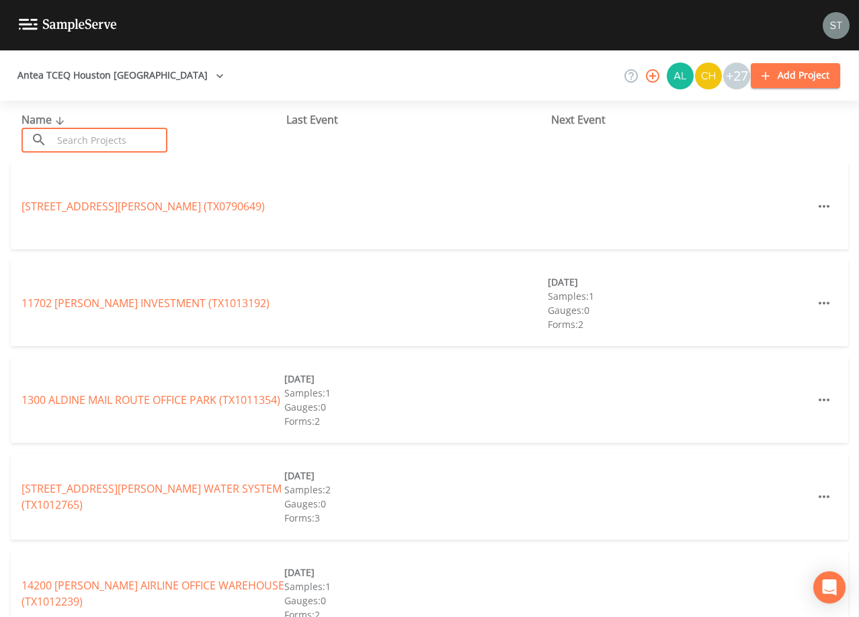
click at [116, 139] on input "text" at bounding box center [109, 140] width 115 height 25
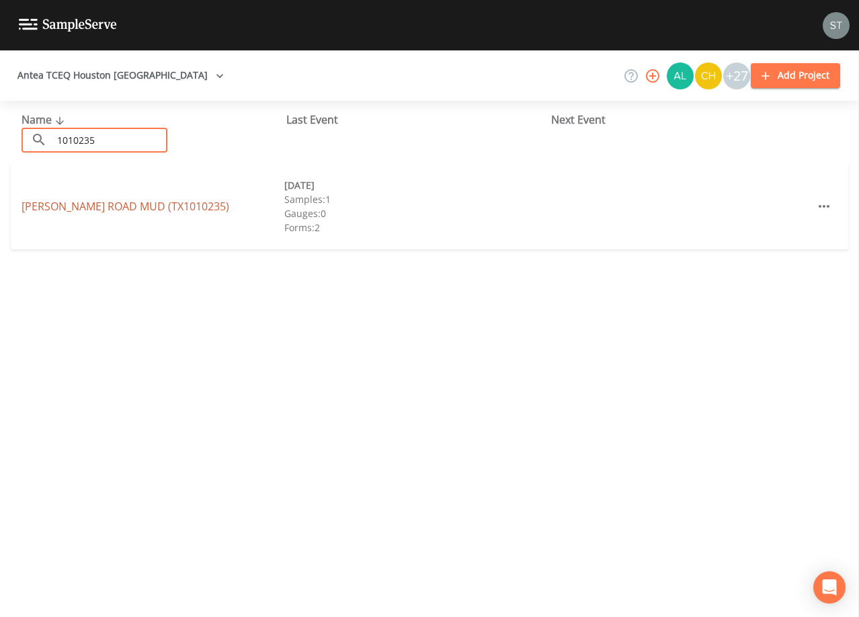
type input "1010235"
click at [169, 206] on link "[PERSON_NAME][GEOGRAPHIC_DATA])" at bounding box center [126, 206] width 208 height 15
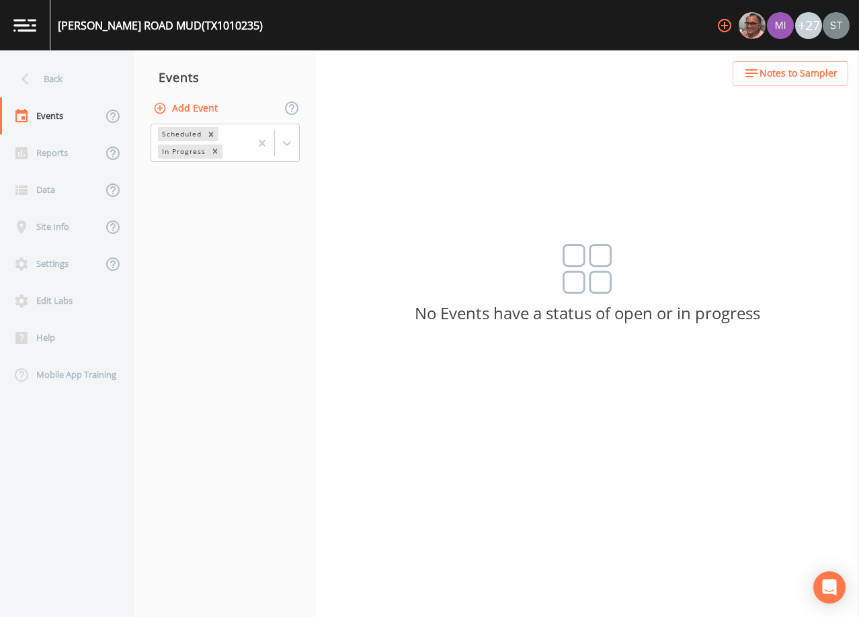
click at [198, 110] on button "Add Event" at bounding box center [187, 108] width 73 height 25
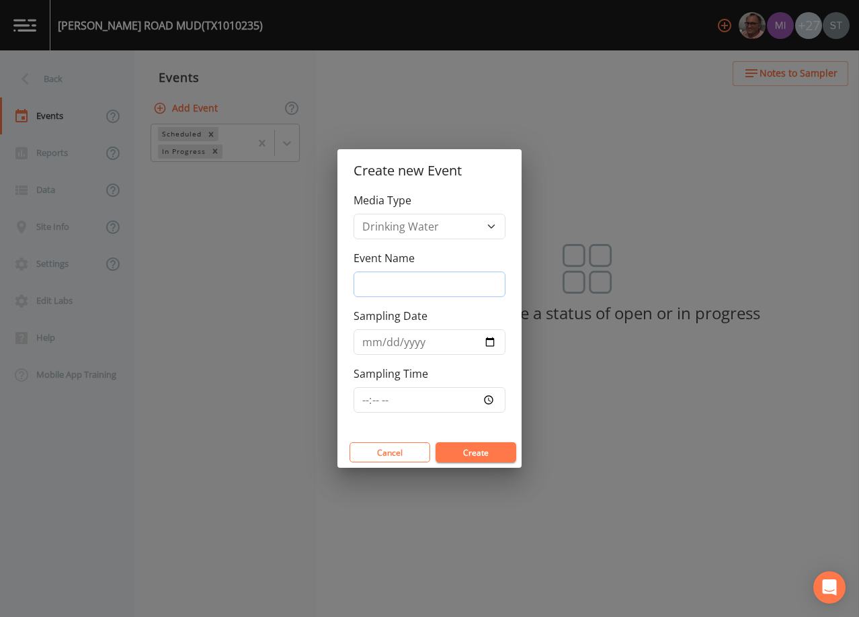
click at [401, 279] on input "Event Name" at bounding box center [430, 285] width 152 height 26
type input "4th Qtr"
click at [369, 341] on input "Sampling Date" at bounding box center [430, 342] width 152 height 26
type input "[DATE]"
type input "08:30"
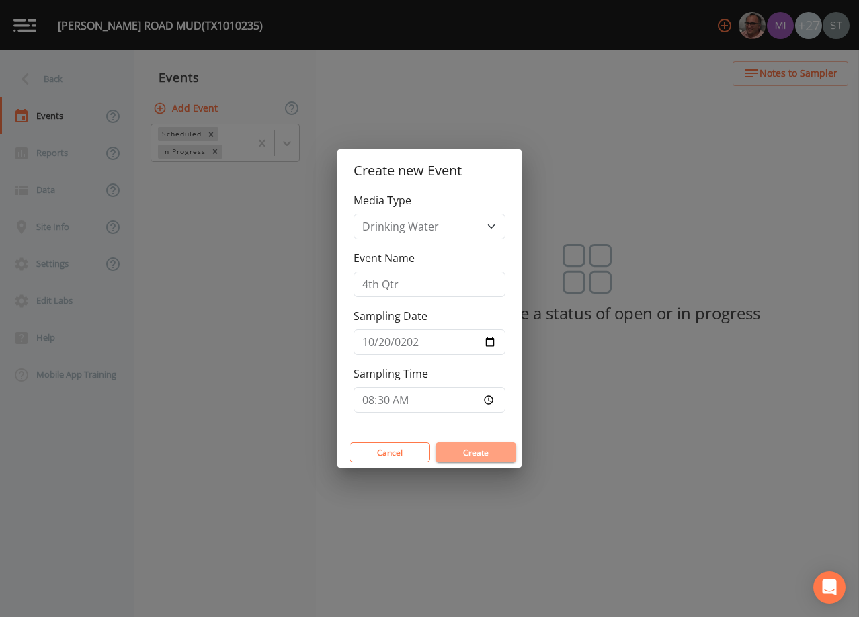
click at [499, 451] on button "Create" at bounding box center [476, 452] width 81 height 20
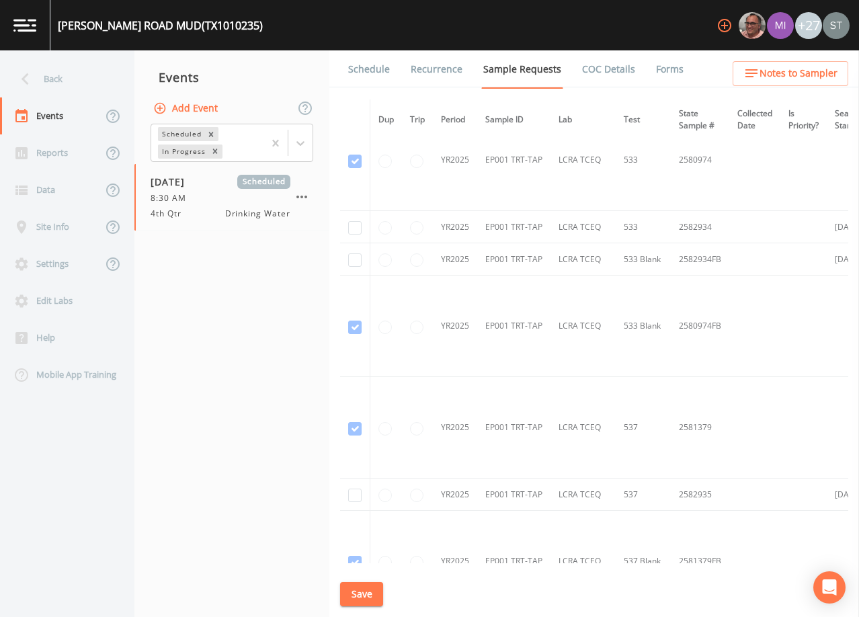
scroll to position [1479, 0]
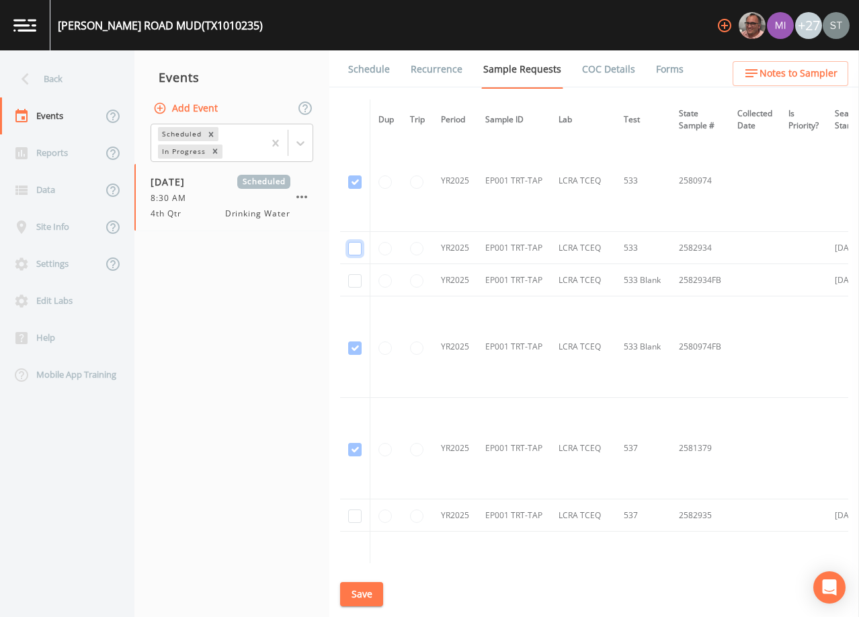
click at [354, 249] on input "checkbox" at bounding box center [354, 248] width 13 height 13
checkbox input "true"
click at [354, 280] on input "checkbox" at bounding box center [354, 280] width 13 height 13
checkbox input "true"
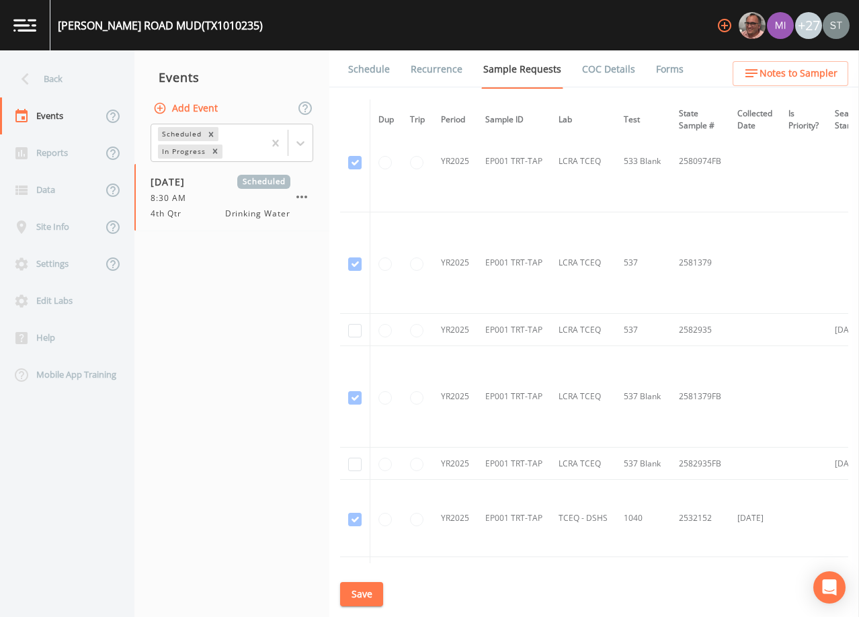
scroll to position [1680, 0]
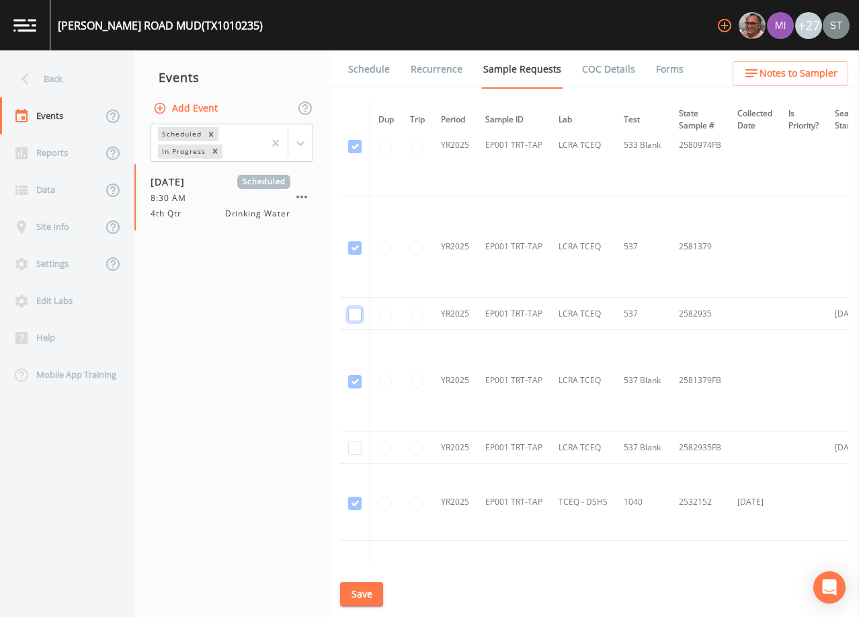
click at [356, 312] on input "checkbox" at bounding box center [354, 314] width 13 height 13
checkbox input "true"
drag, startPoint x: 355, startPoint y: 447, endPoint x: 409, endPoint y: 436, distance: 55.5
click at [355, 448] on input "checkbox" at bounding box center [354, 448] width 13 height 13
checkbox input "true"
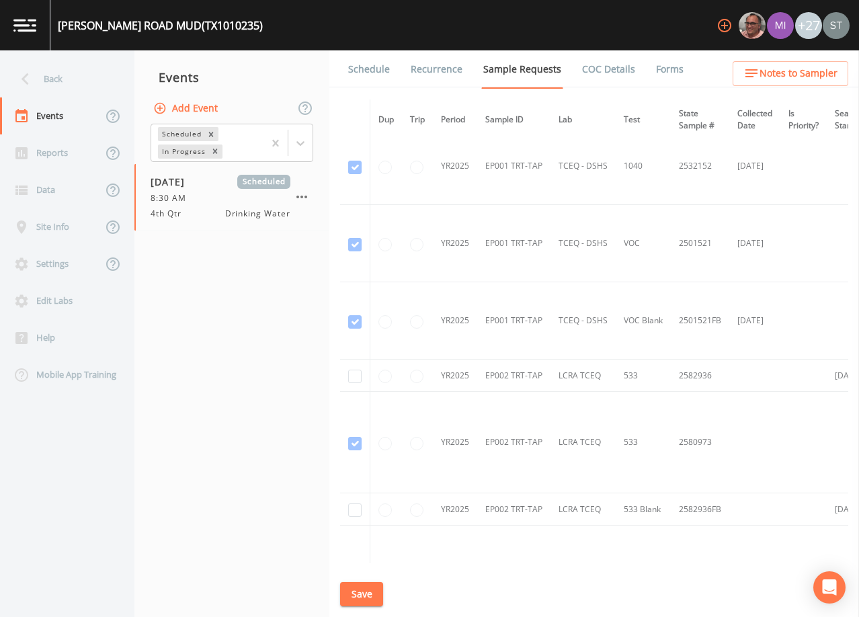
scroll to position [2084, 0]
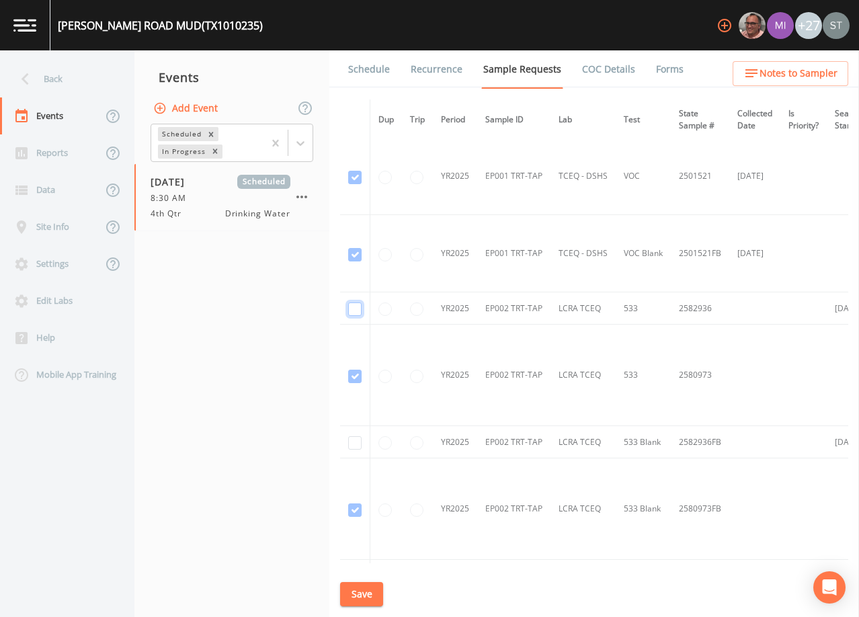
click at [358, 307] on input "checkbox" at bounding box center [354, 308] width 13 height 13
checkbox input "true"
click at [354, 443] on input "checkbox" at bounding box center [354, 442] width 13 height 13
checkbox input "true"
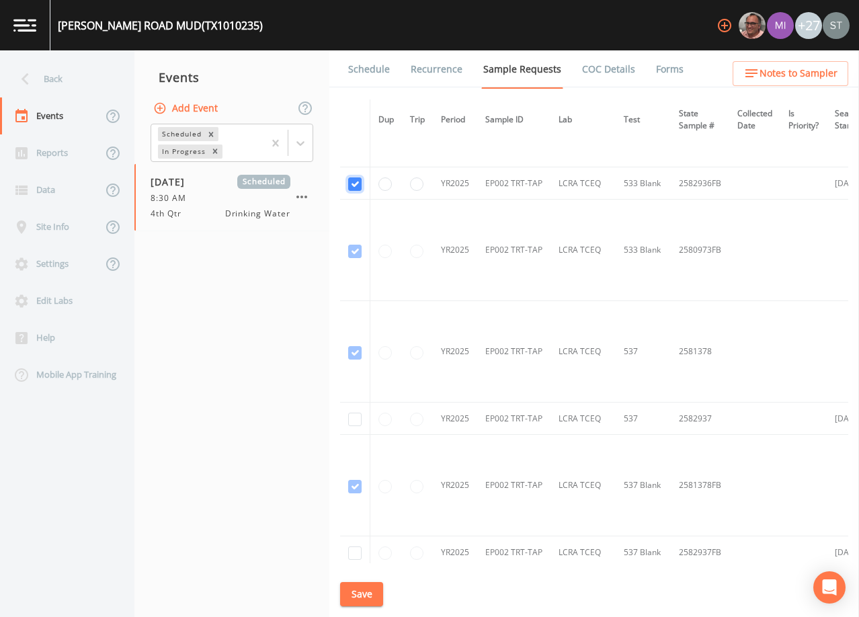
scroll to position [2352, 0]
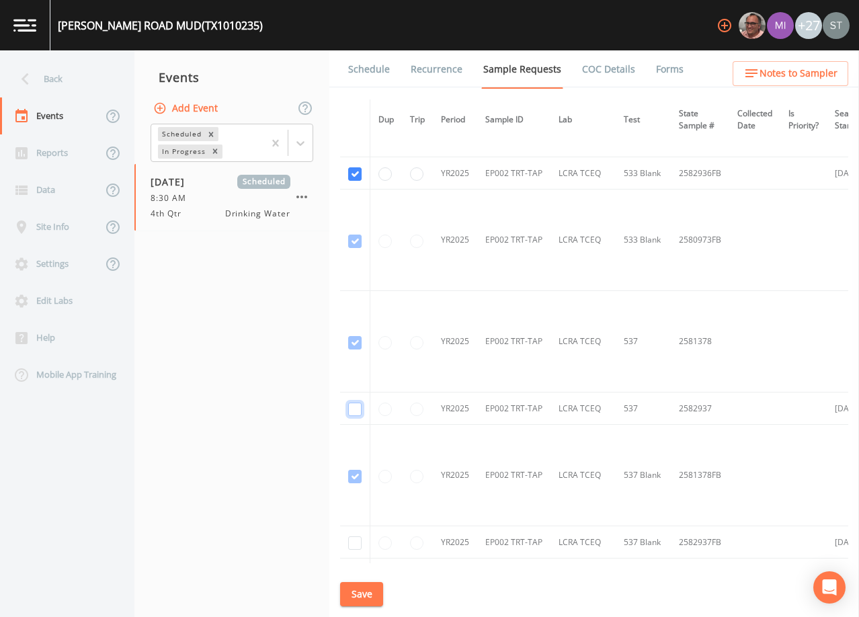
click at [355, 405] on input "checkbox" at bounding box center [354, 409] width 13 height 13
checkbox input "true"
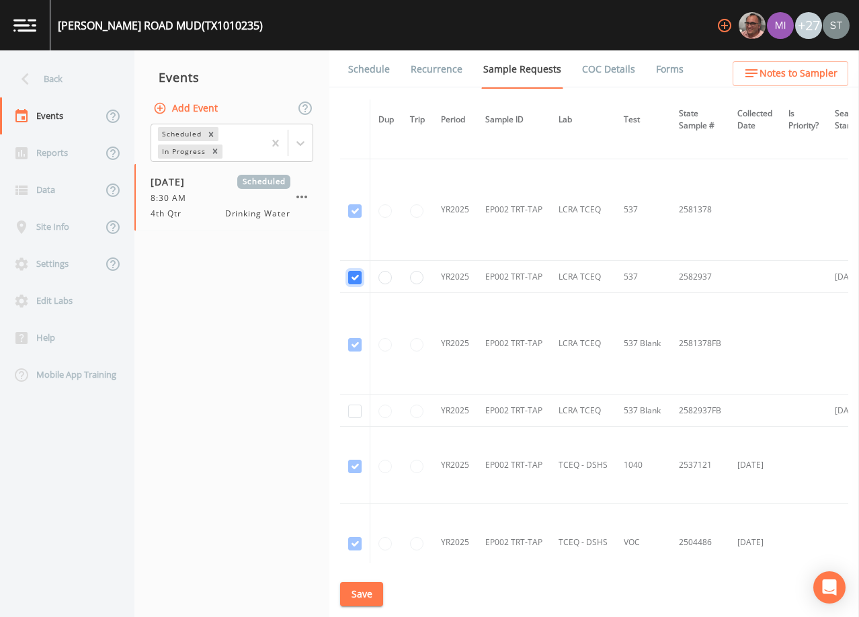
scroll to position [2487, 0]
click at [357, 409] on input "checkbox" at bounding box center [354, 408] width 13 height 13
checkbox input "true"
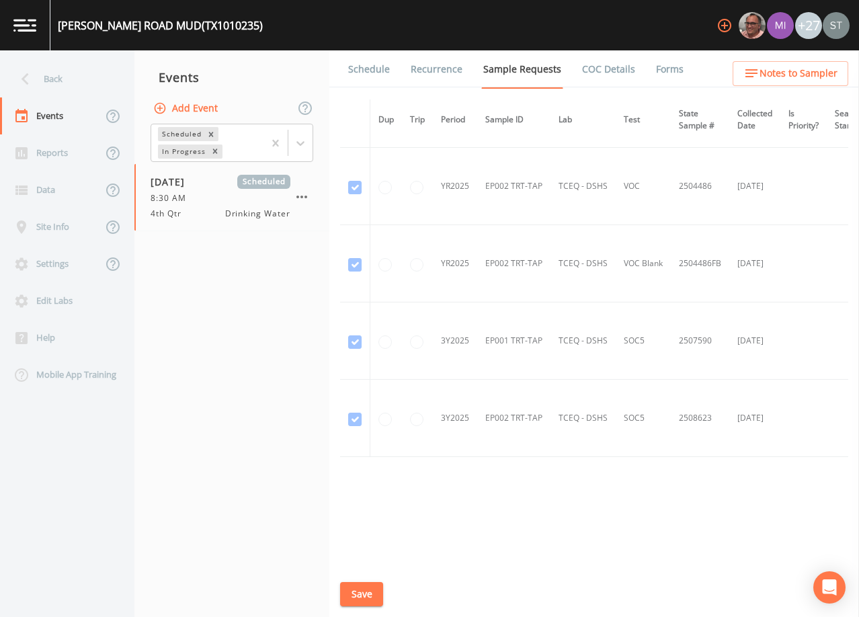
scroll to position [2845, 0]
click at [364, 597] on button "Save" at bounding box center [361, 594] width 43 height 25
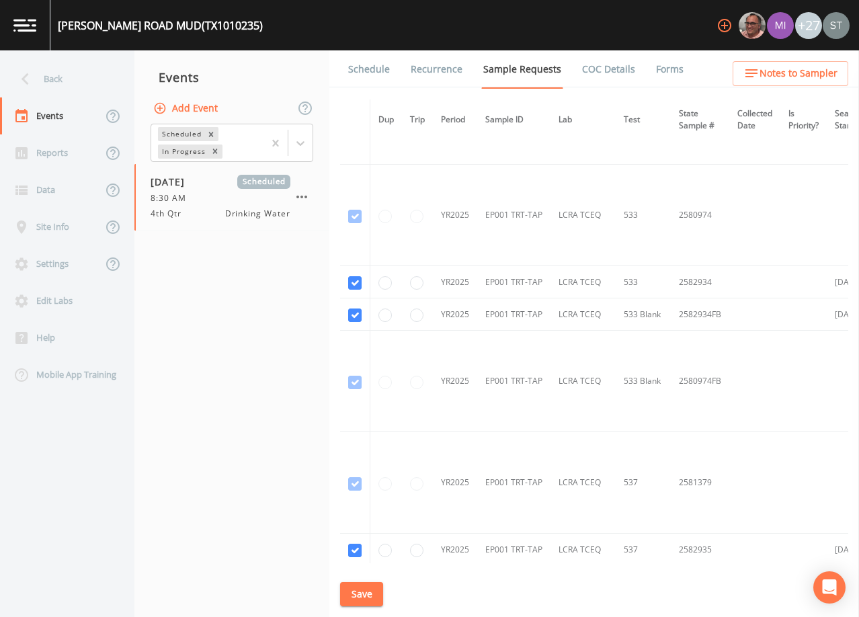
scroll to position [1434, 0]
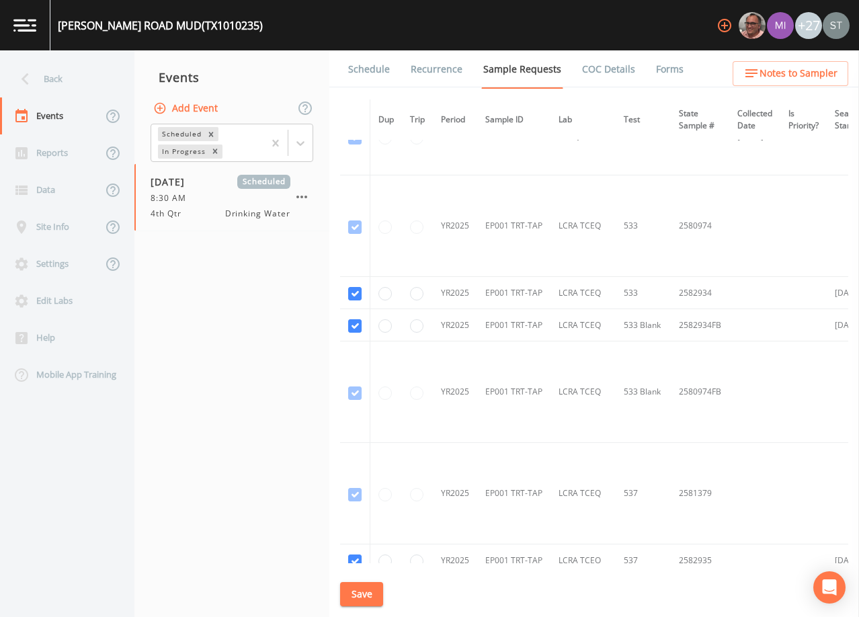
click at [374, 75] on link "Schedule" at bounding box center [369, 69] width 46 height 38
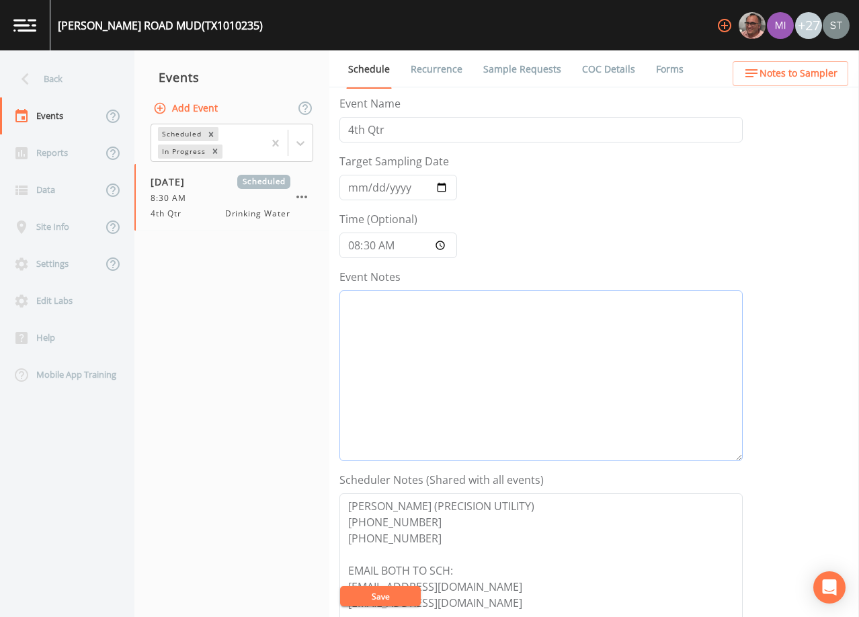
click at [457, 350] on textarea "Event Notes" at bounding box center [540, 375] width 403 height 171
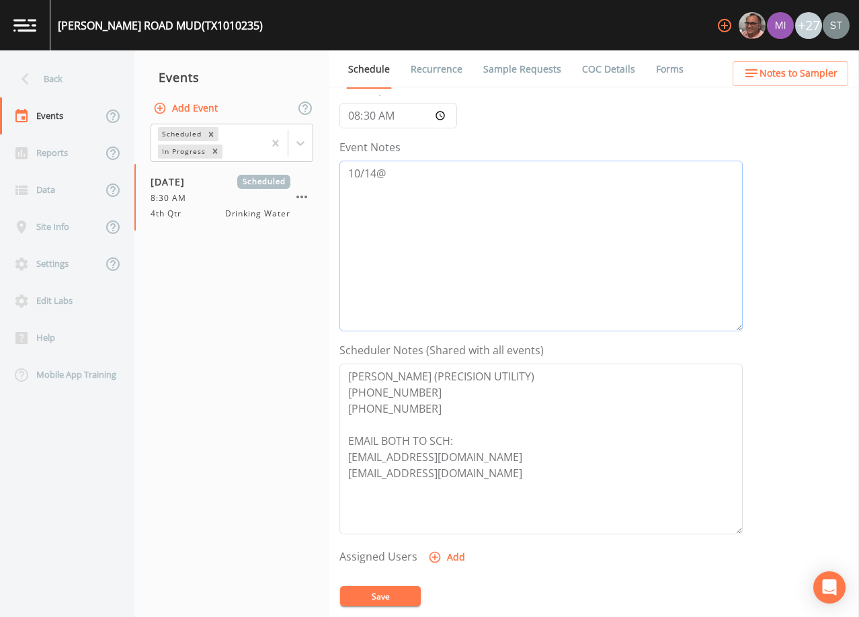
scroll to position [134, 0]
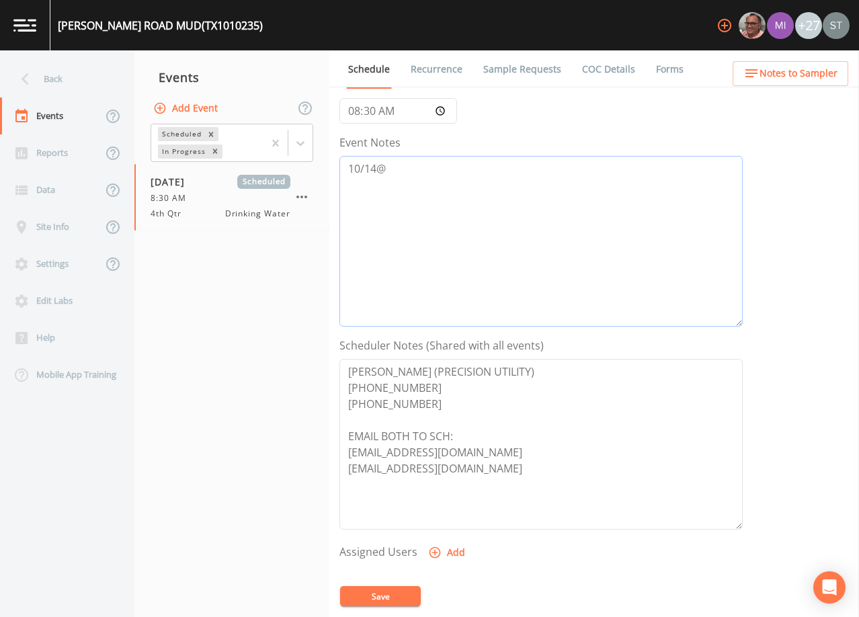
type textarea "10/14@"
click at [825, 76] on span "Notes to Sampler" at bounding box center [799, 73] width 78 height 17
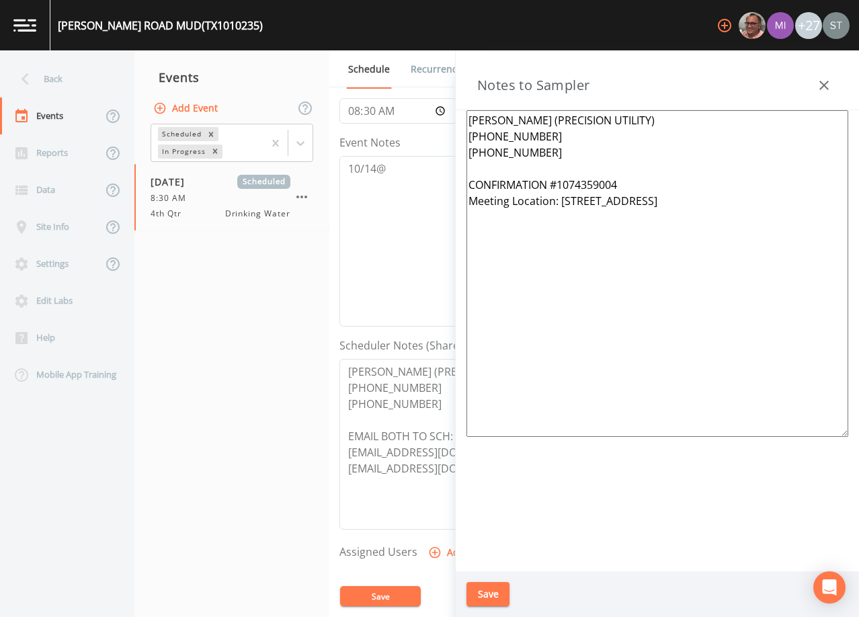
drag, startPoint x: 665, startPoint y: 174, endPoint x: 615, endPoint y: 181, distance: 50.9
click at [603, 181] on textarea "[PERSON_NAME] (PRECISION UTILITY) [PHONE_NUMBER] [PHONE_NUMBER] CONFIRMATION #1…" at bounding box center [657, 273] width 382 height 327
click at [653, 185] on textarea "[PERSON_NAME] (PRECISION UTILITY) [PHONE_NUMBER] [PHONE_NUMBER] CONFIRMATION #1…" at bounding box center [657, 273] width 382 height 327
drag, startPoint x: 600, startPoint y: 186, endPoint x: 563, endPoint y: 184, distance: 36.4
click at [563, 184] on textarea "[PERSON_NAME] (PRECISION UTILITY) [PHONE_NUMBER] [PHONE_NUMBER] CONFIRMATION #1…" at bounding box center [657, 273] width 382 height 327
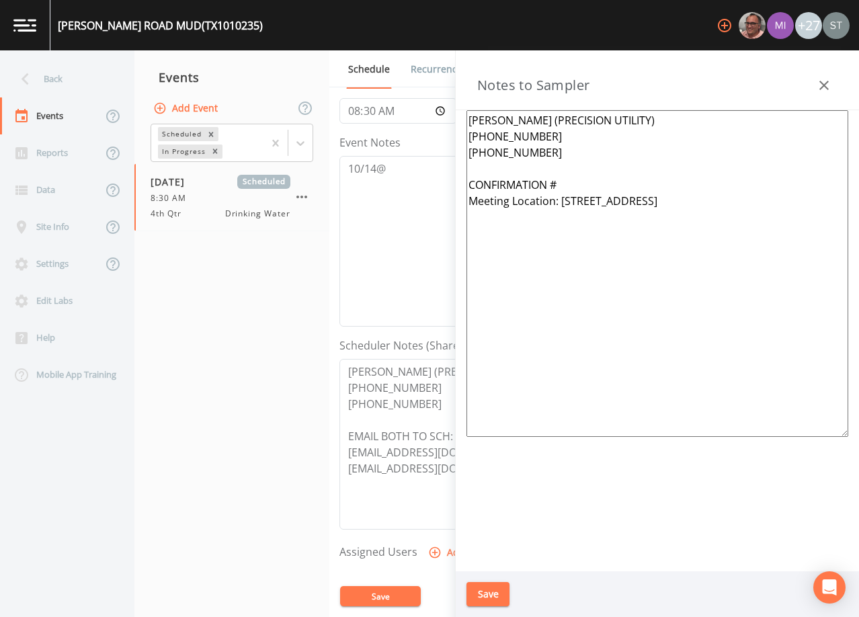
drag, startPoint x: 755, startPoint y: 204, endPoint x: 565, endPoint y: 203, distance: 190.2
click at [565, 203] on textarea "[PERSON_NAME] (PRECISION UTILITY) [PHONE_NUMBER] [PHONE_NUMBER] CONFIRMATION # …" at bounding box center [657, 273] width 382 height 327
type textarea "[PERSON_NAME] (PRECISION UTILITY) [PHONE_NUMBER] [PHONE_NUMBER] CONFIRMATION # …"
click at [496, 589] on button "Save" at bounding box center [487, 594] width 43 height 25
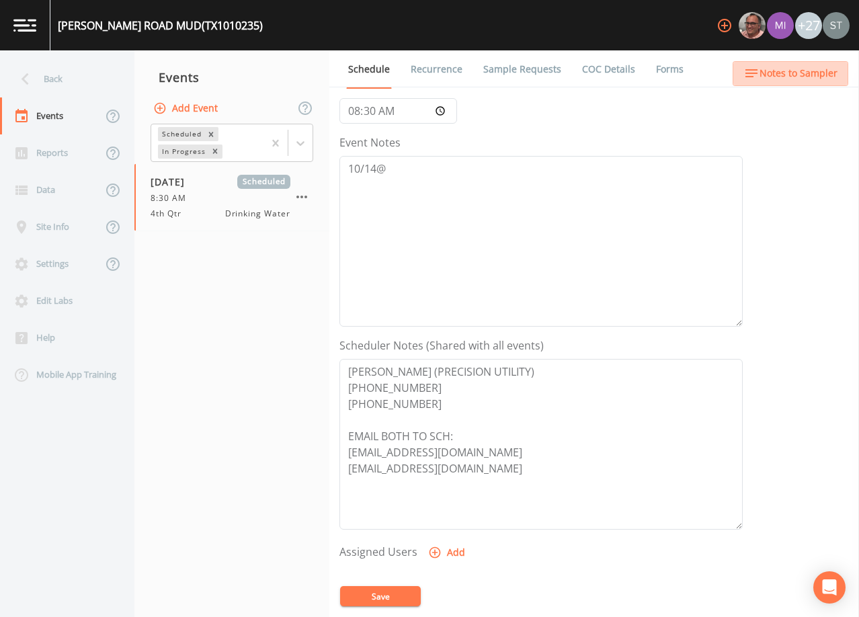
click at [832, 73] on span "Notes to Sampler" at bounding box center [799, 73] width 78 height 17
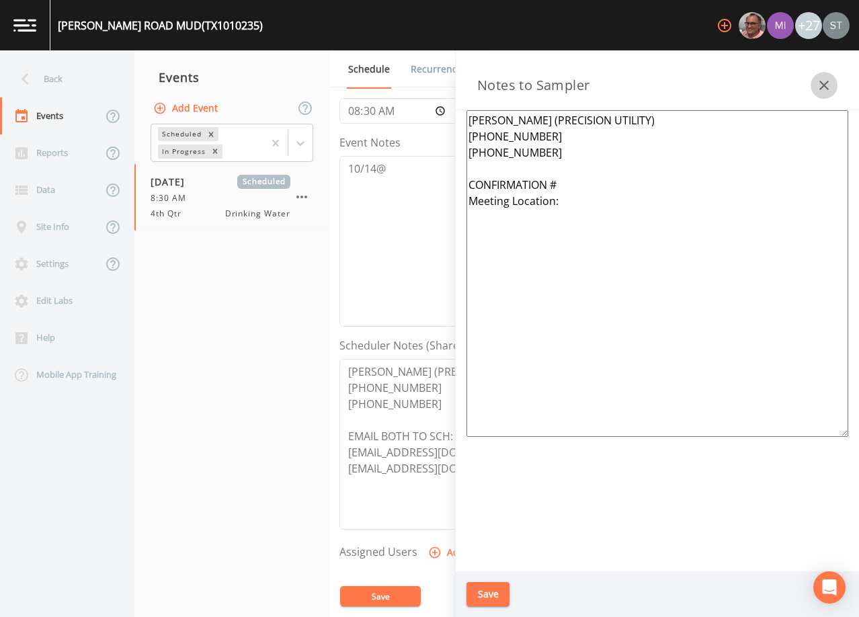
click at [834, 81] on button "button" at bounding box center [824, 85] width 27 height 27
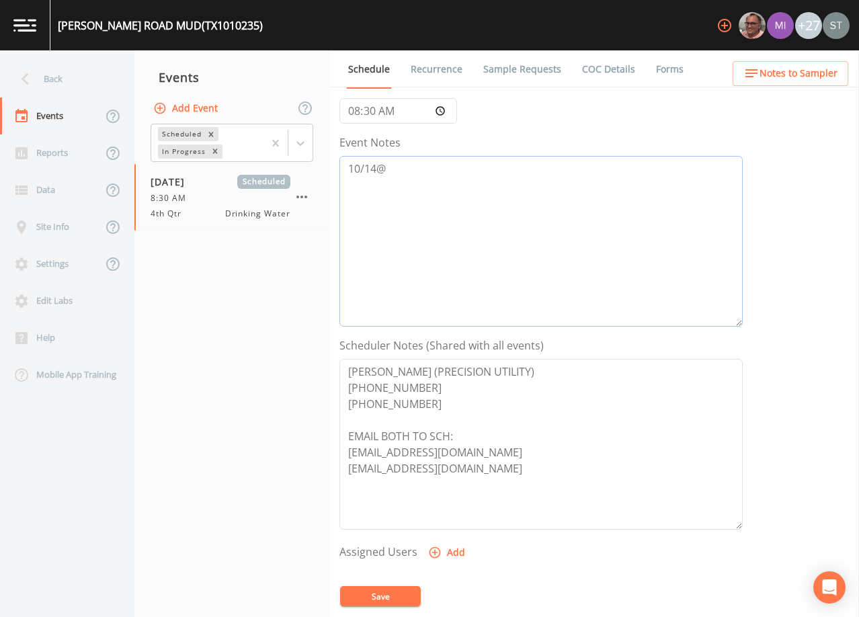
click at [420, 176] on textarea "10/14@" at bounding box center [540, 241] width 403 height 171
type textarea "[DATE]8:40 Email Sent"
click at [378, 598] on button "Save" at bounding box center [380, 596] width 81 height 20
click at [374, 596] on button "Save" at bounding box center [380, 596] width 81 height 20
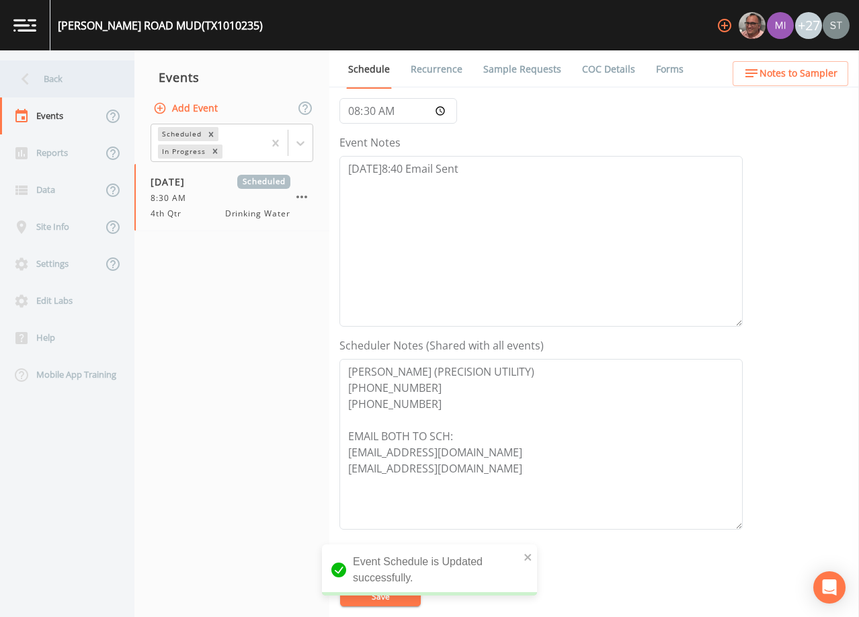
click at [49, 81] on div "Back" at bounding box center [60, 78] width 121 height 37
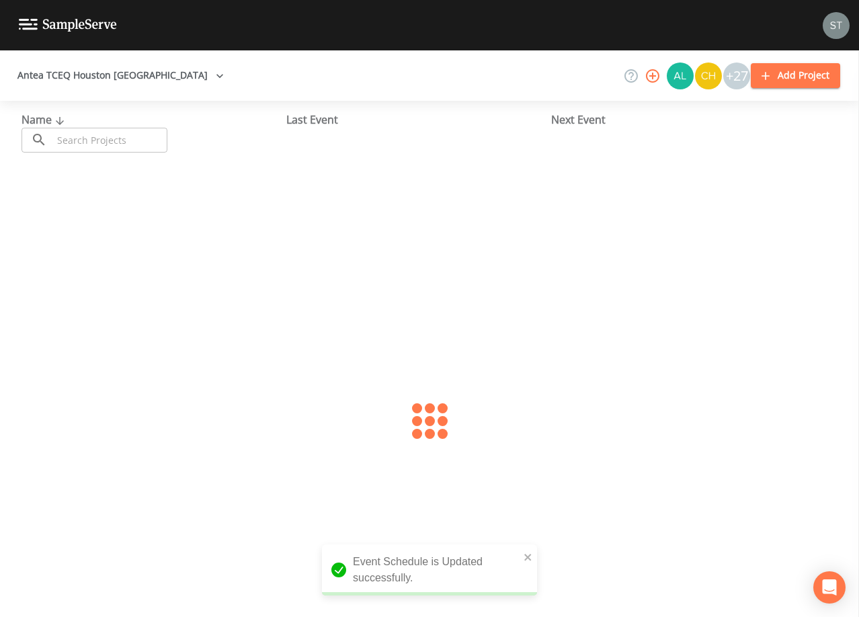
click at [84, 132] on input "text" at bounding box center [109, 140] width 115 height 25
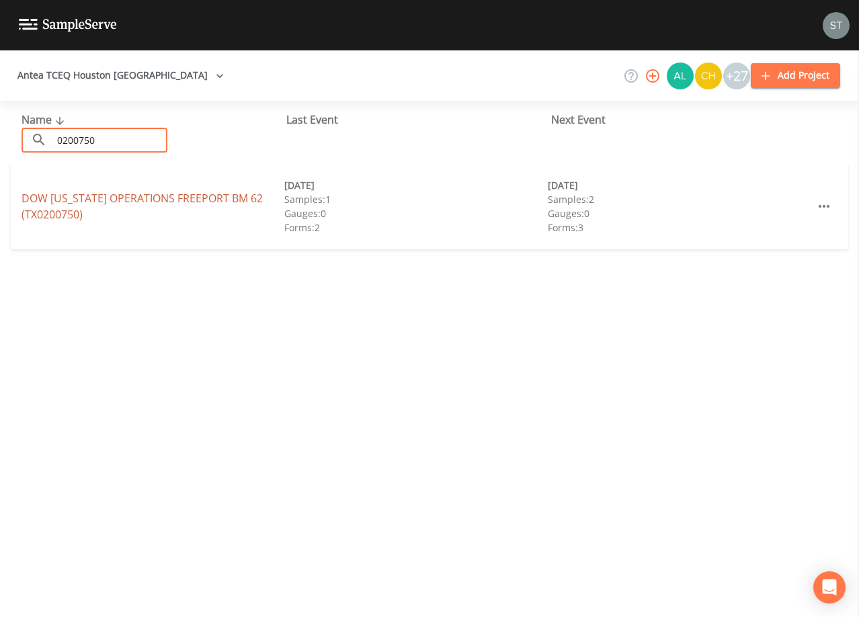
type input "0200750"
click at [118, 194] on link "DOW [US_STATE] OPERATIONS FREEPORT BM 62 (TX0200750)" at bounding box center [142, 206] width 241 height 31
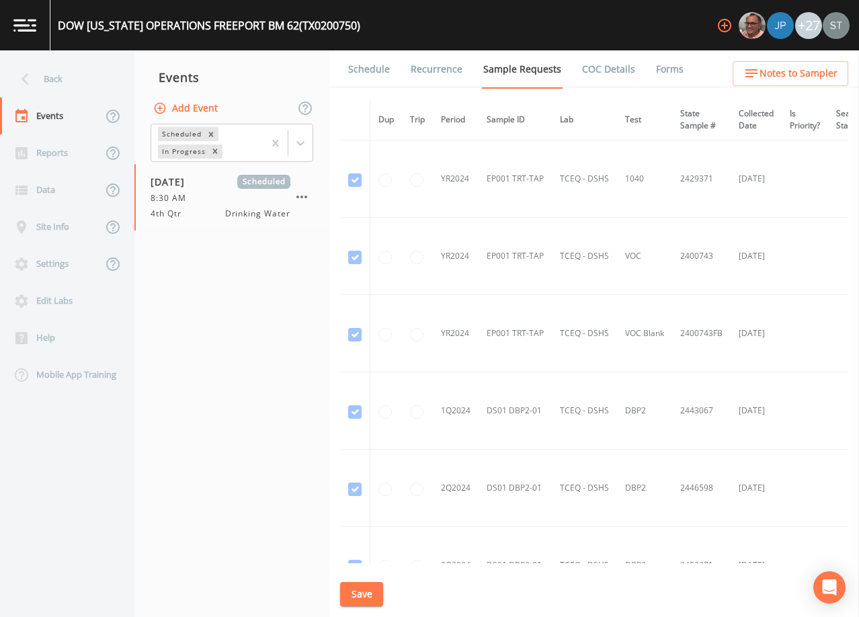
click at [659, 71] on link "Forms" at bounding box center [670, 69] width 32 height 38
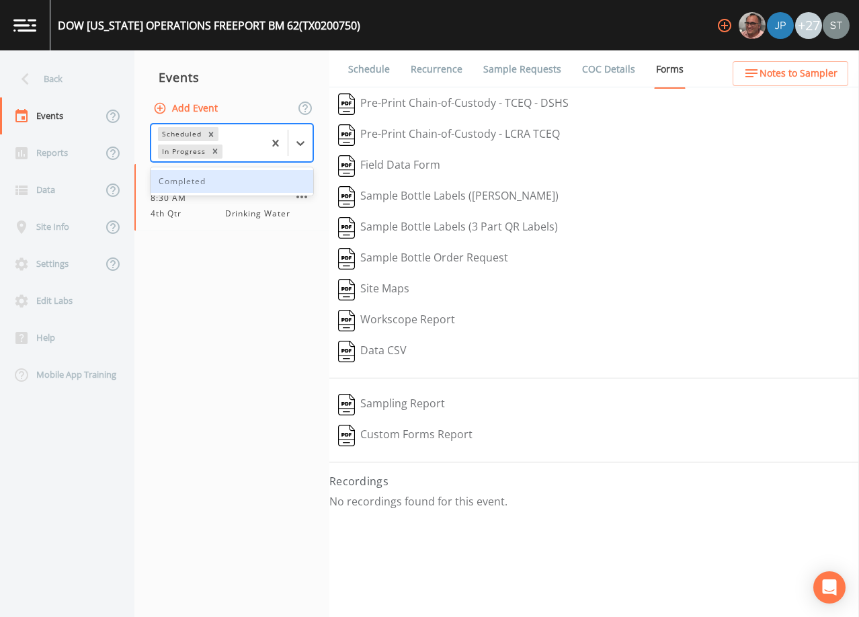
drag, startPoint x: 303, startPoint y: 148, endPoint x: 246, endPoint y: 172, distance: 62.0
click at [302, 149] on icon at bounding box center [300, 142] width 13 height 13
click at [235, 183] on div "Completed" at bounding box center [232, 181] width 163 height 23
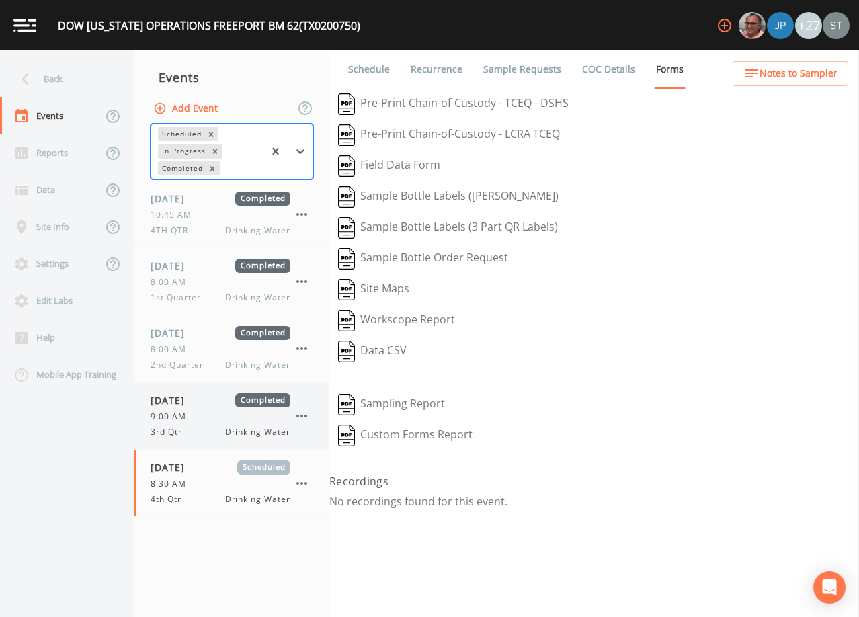
click at [194, 405] on span "[DATE]" at bounding box center [173, 400] width 44 height 14
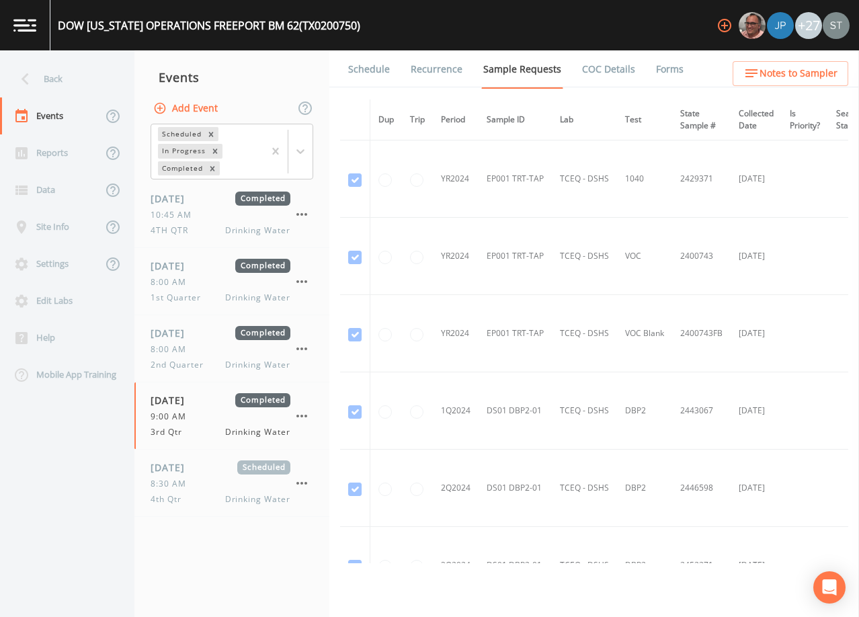
click at [663, 72] on link "Forms" at bounding box center [670, 69] width 32 height 38
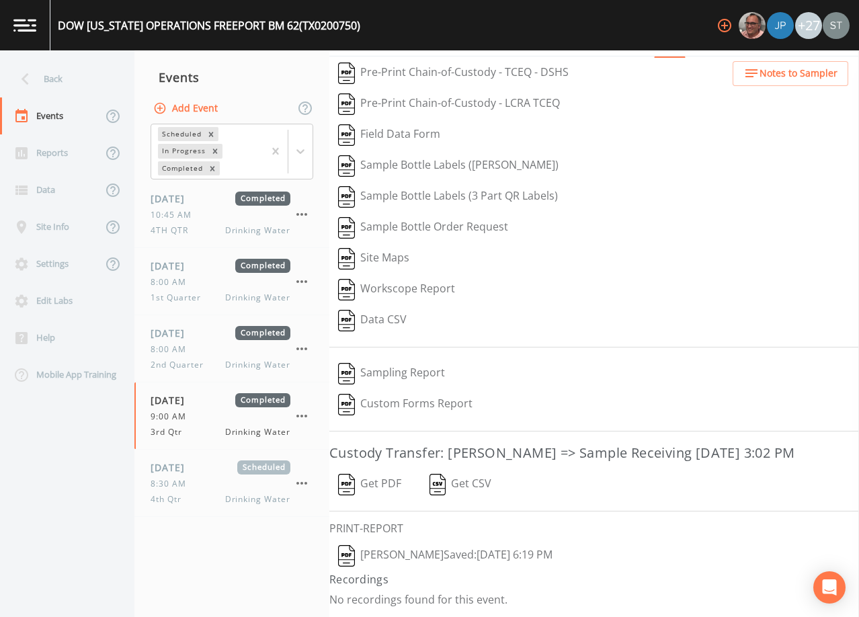
scroll to position [52, 0]
click at [436, 555] on button "[PERSON_NAME]  Saved: [DATE] 6:19 PM" at bounding box center [445, 555] width 232 height 31
click at [67, 71] on div "Back" at bounding box center [60, 78] width 121 height 37
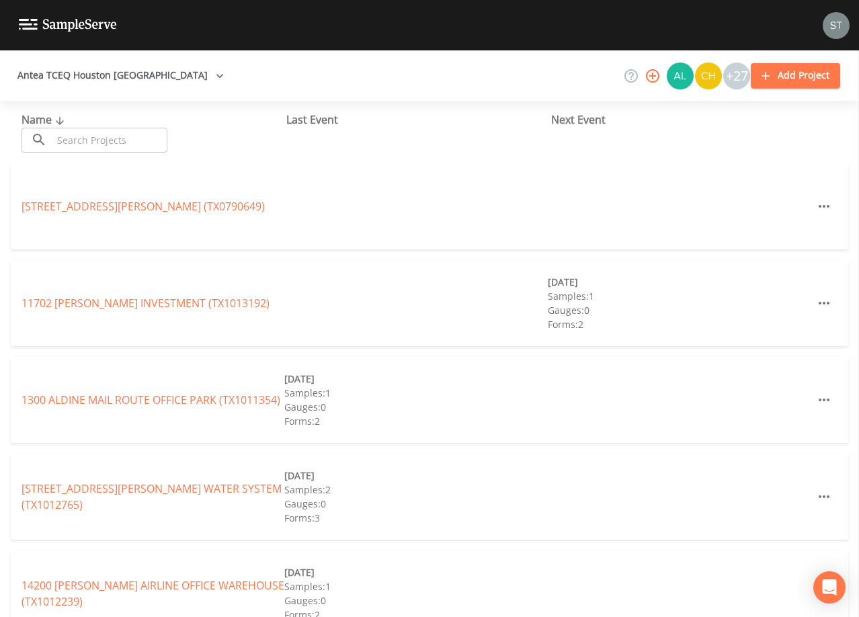
click at [108, 138] on input "text" at bounding box center [109, 140] width 115 height 25
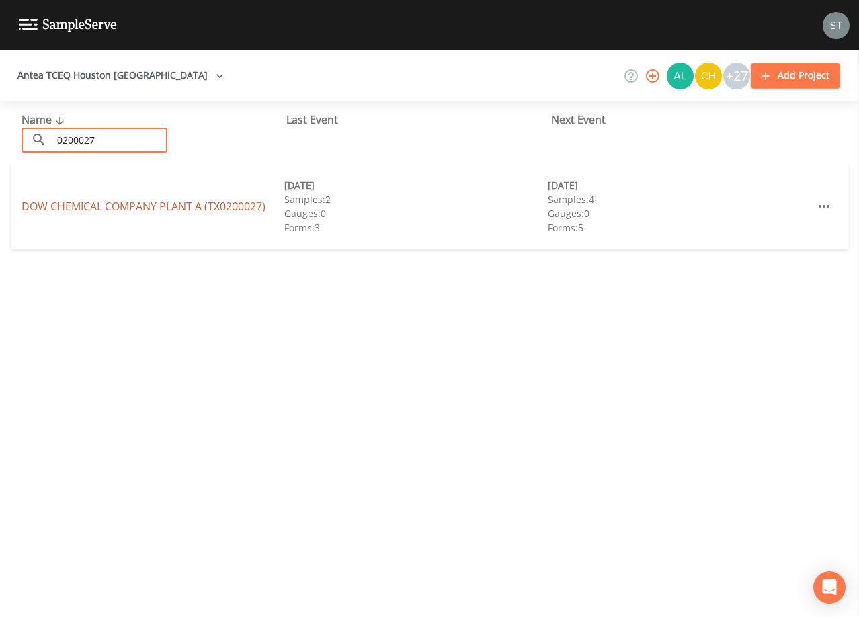
type input "0200027"
click at [142, 208] on link "DOW CHEMICAL COMPANY PLANT A (TX0200027)" at bounding box center [144, 206] width 244 height 15
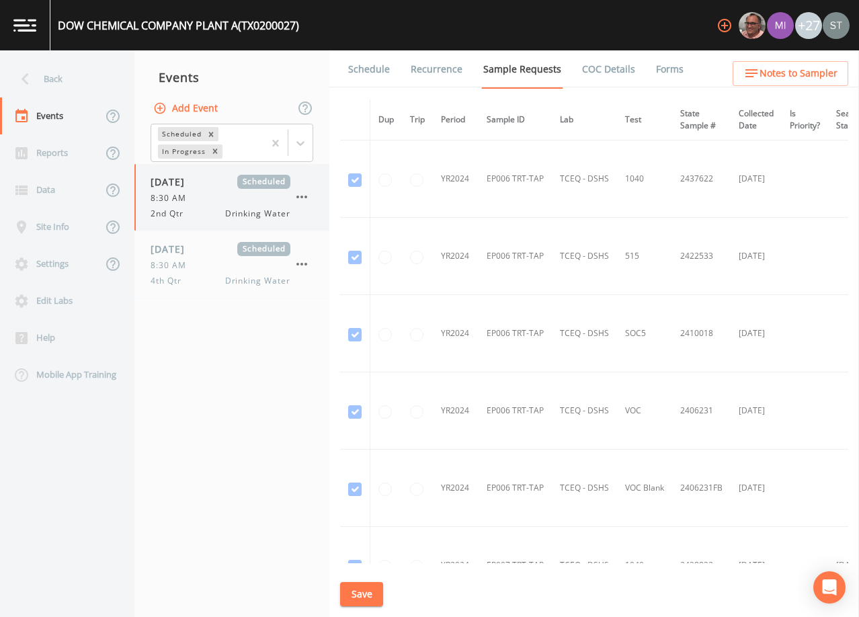
click at [214, 214] on div "2nd Qtr Drinking Water" at bounding box center [221, 214] width 140 height 12
click at [591, 78] on link "COC Details" at bounding box center [608, 69] width 57 height 38
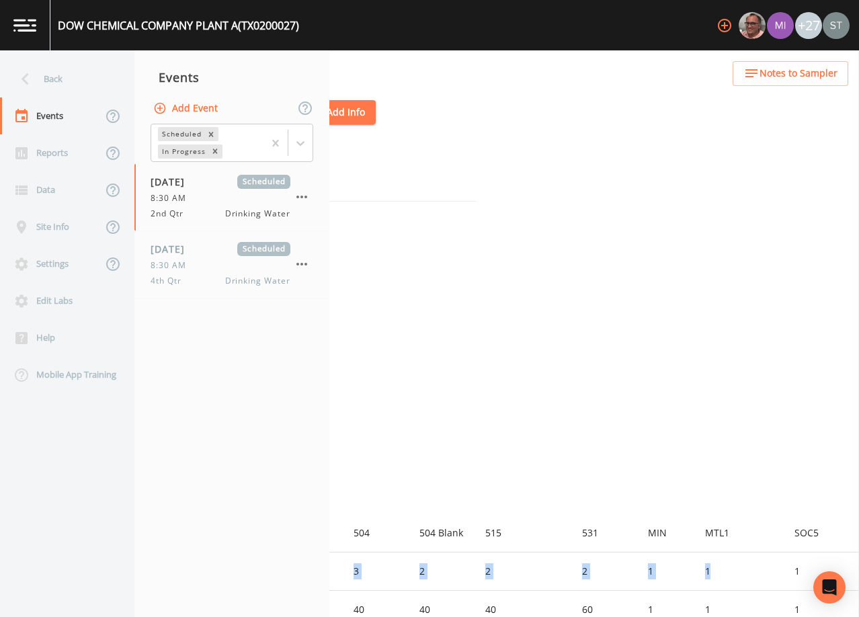
scroll to position [85, 382]
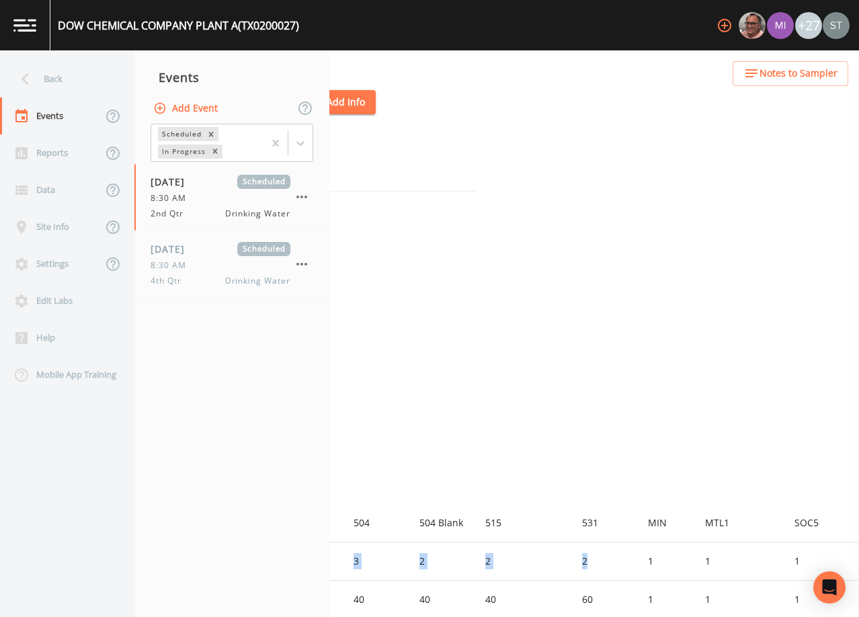
drag, startPoint x: 704, startPoint y: 611, endPoint x: 479, endPoint y: 589, distance: 226.9
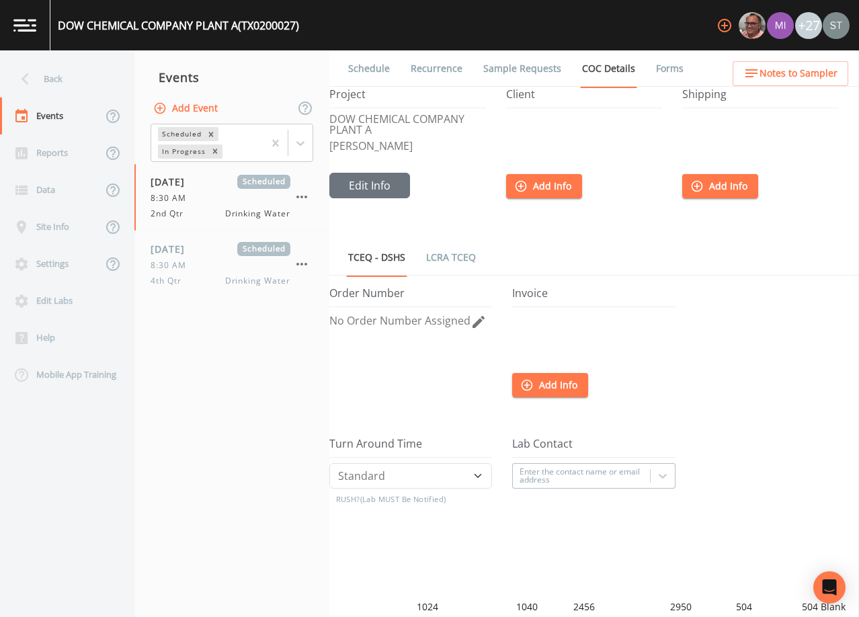
scroll to position [0, 0]
click at [668, 67] on link "Forms" at bounding box center [670, 69] width 32 height 38
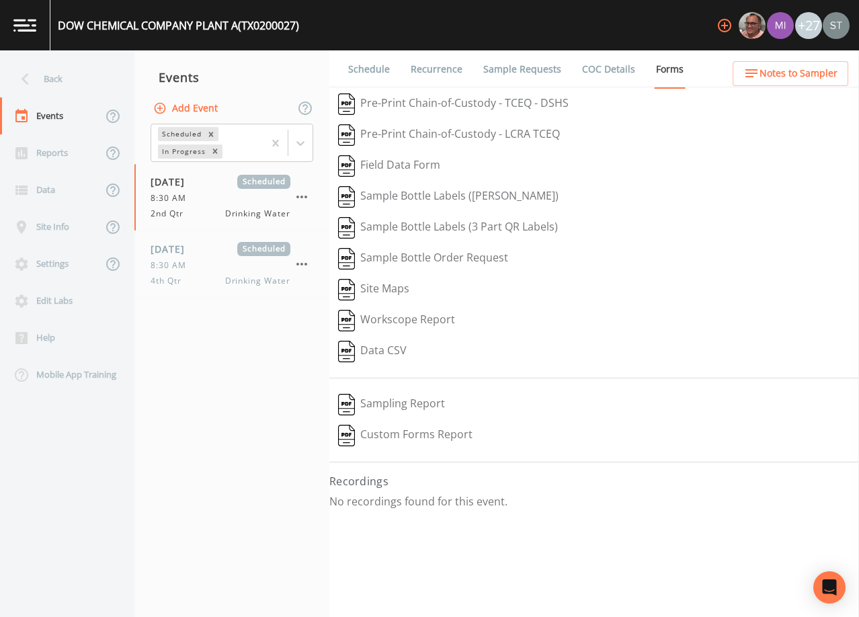
click at [409, 403] on button "Sampling Report" at bounding box center [391, 404] width 124 height 31
click at [65, 77] on div "Back" at bounding box center [60, 78] width 121 height 37
